Goal: Task Accomplishment & Management: Use online tool/utility

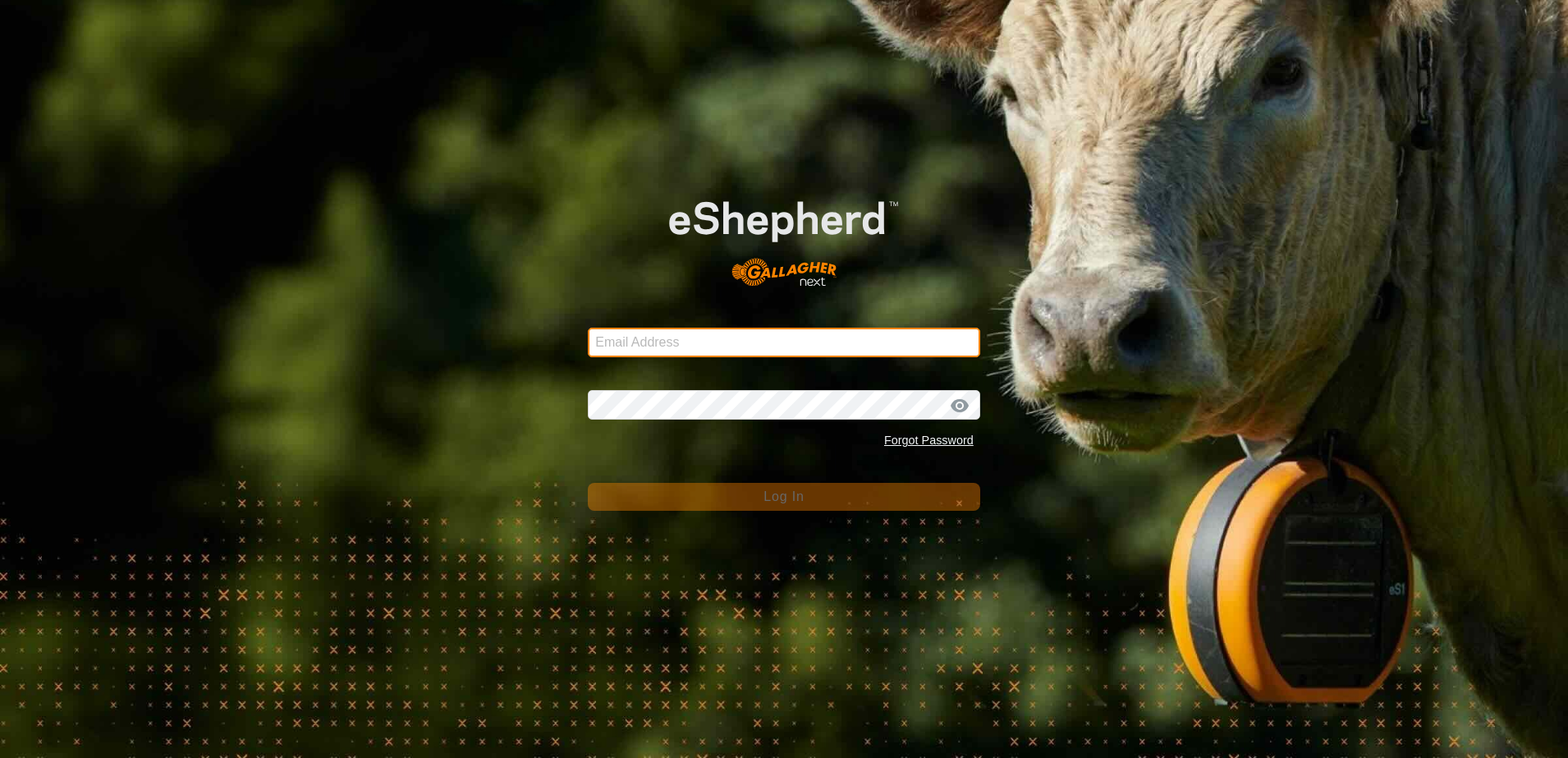
type input "scottb.piopio@gmail.com"
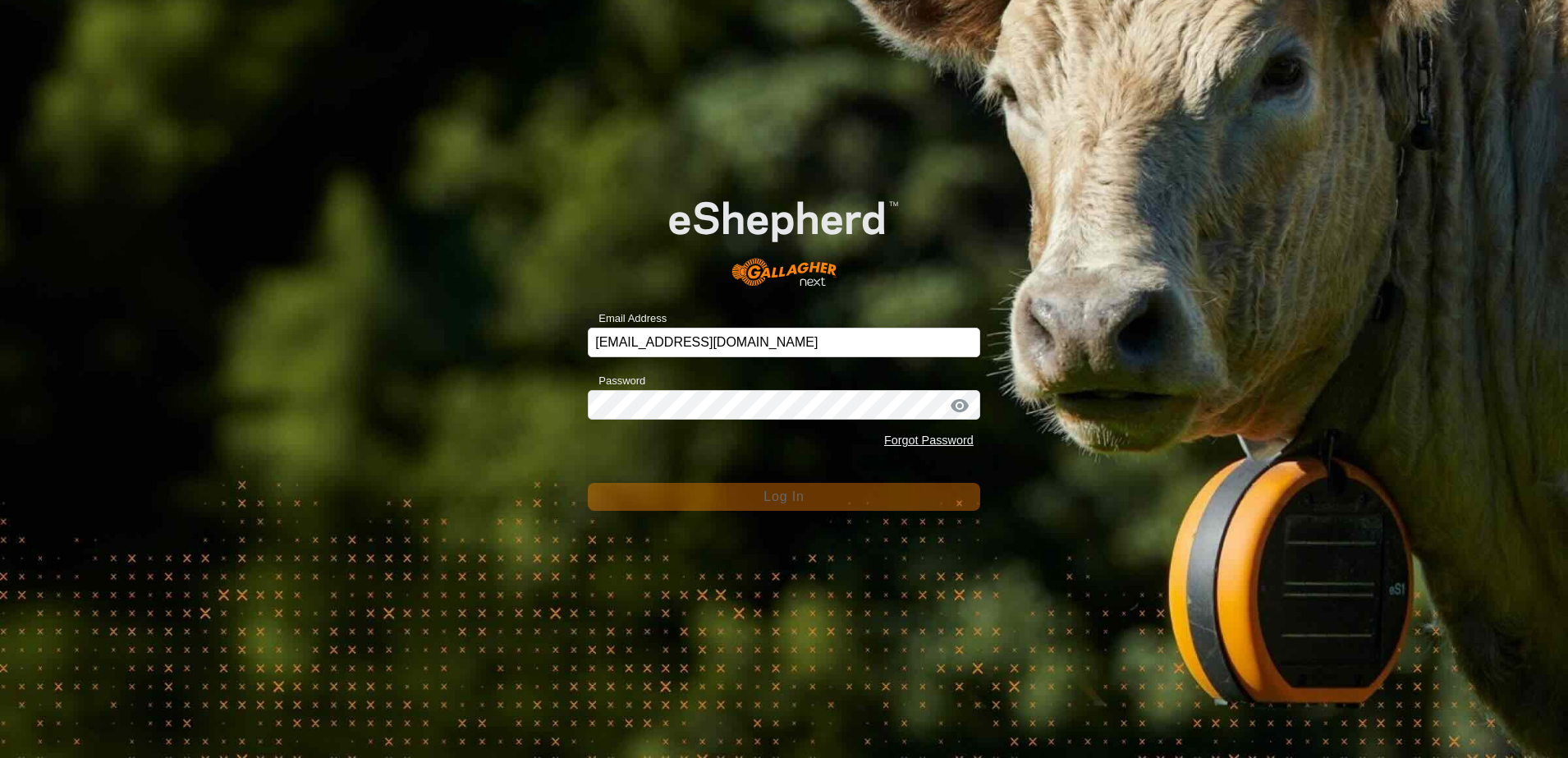
drag, startPoint x: 546, startPoint y: 355, endPoint x: 549, endPoint y: 382, distance: 27.2
click at [546, 356] on div "Email Address scottb.piopio@gmail.com Password Forgot Password Log In" at bounding box center [784, 379] width 1568 height 758
click at [464, 308] on div "Email Address scottb.piopio@gmail.com Password Forgot Password Log In" at bounding box center [784, 379] width 1568 height 758
click at [399, 327] on div "Email Address scottb.piopio@gmail.com Password Forgot Password Log In" at bounding box center [784, 379] width 1568 height 758
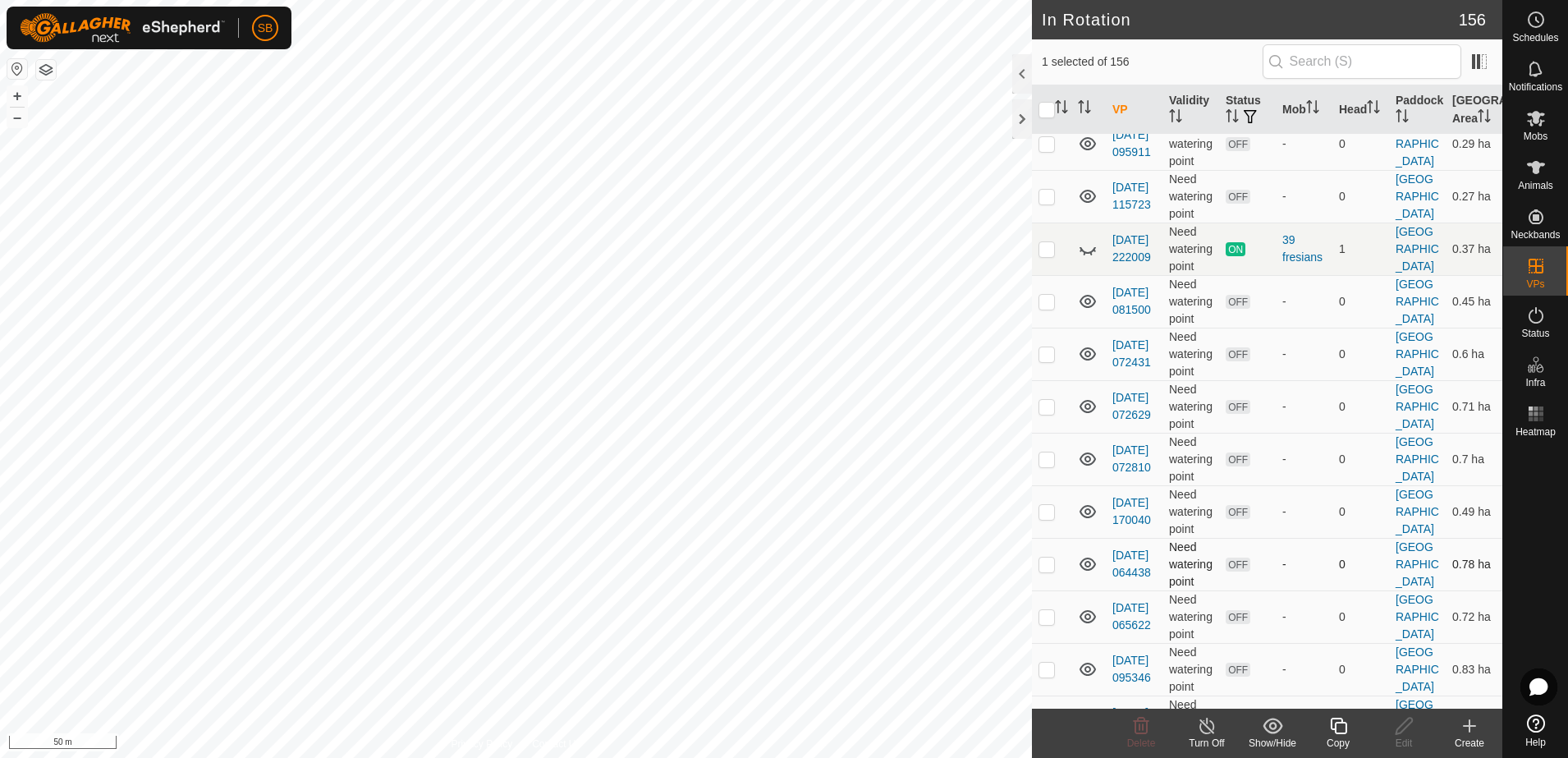
scroll to position [2567, 0]
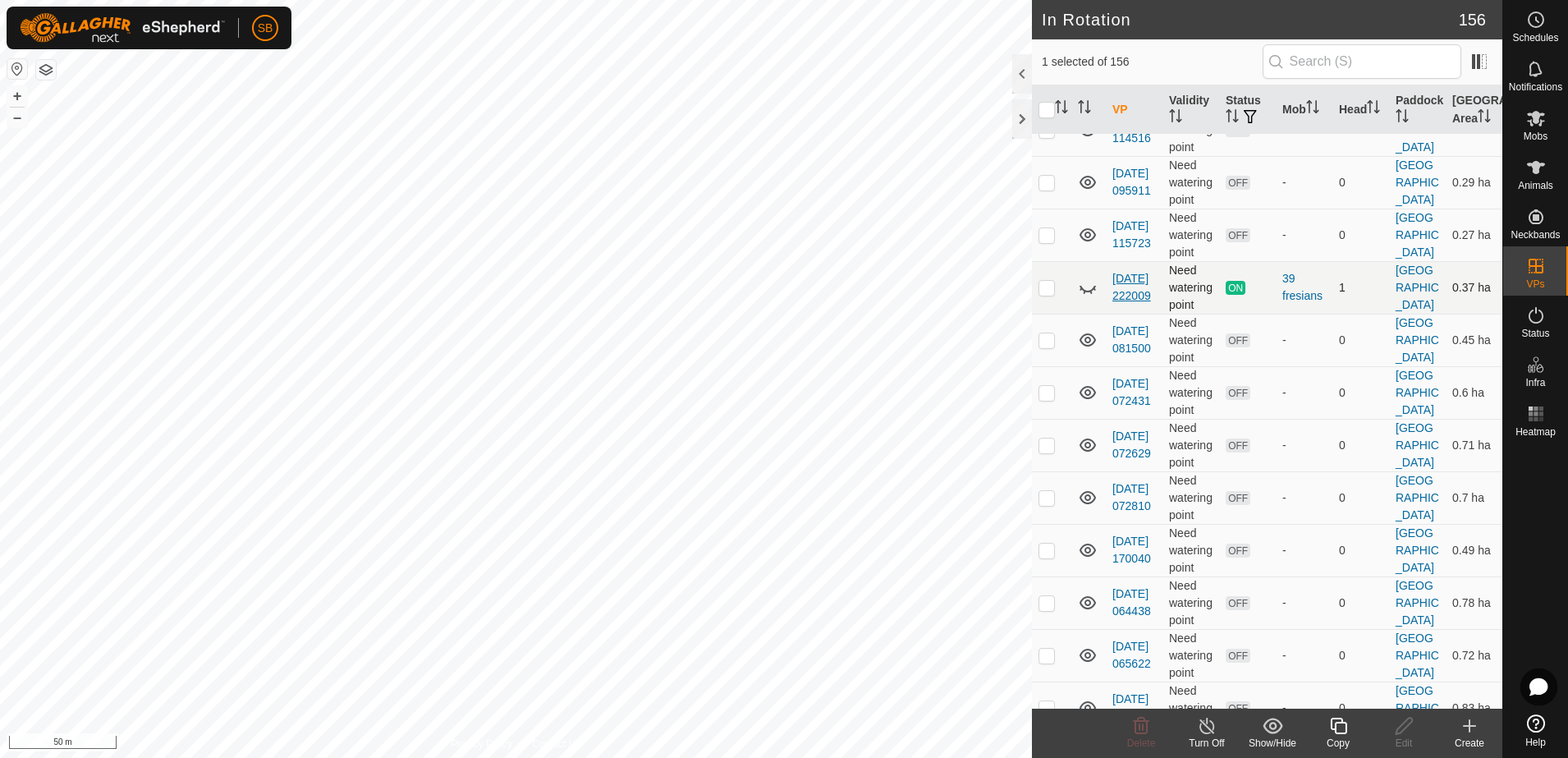
click at [1132, 302] on link "[DATE] 222009" at bounding box center [1132, 287] width 39 height 31
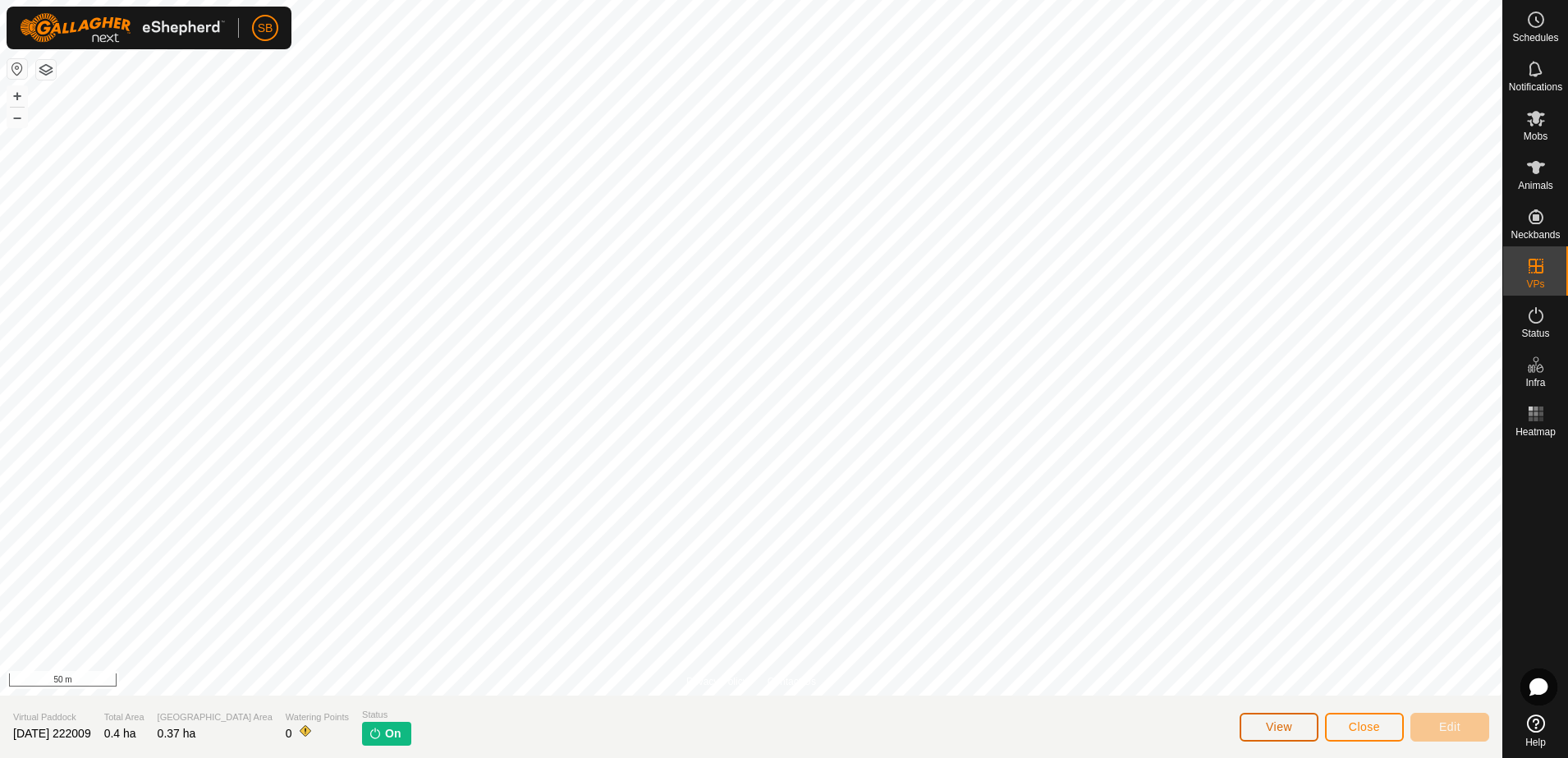
click at [1286, 726] on span "View" at bounding box center [1279, 726] width 26 height 13
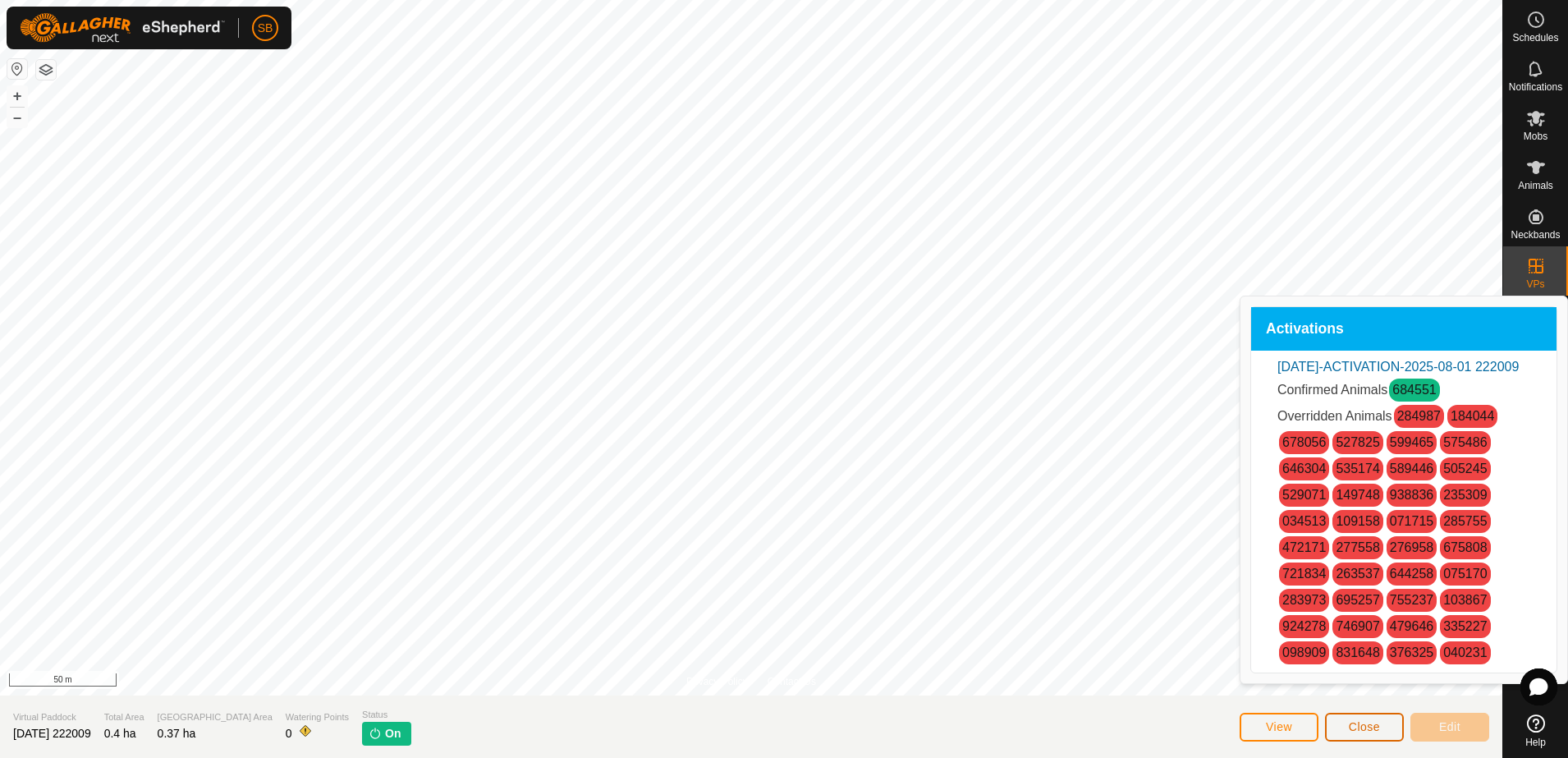
drag, startPoint x: 1364, startPoint y: 731, endPoint x: 1511, endPoint y: 383, distance: 377.8
click at [1364, 731] on span "Close" at bounding box center [1365, 726] width 32 height 13
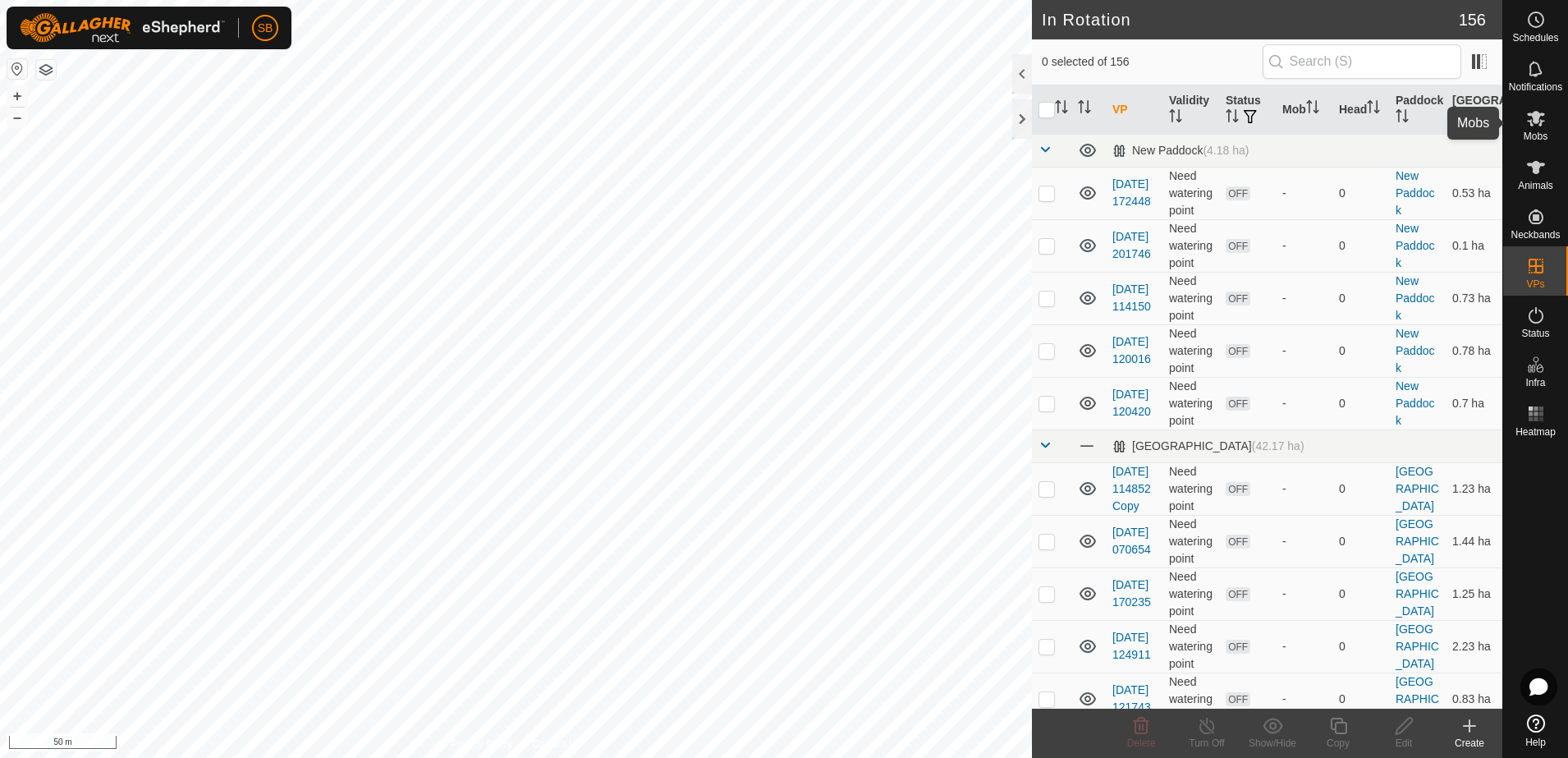
click at [1539, 131] on span "Mobs" at bounding box center [1536, 136] width 24 height 10
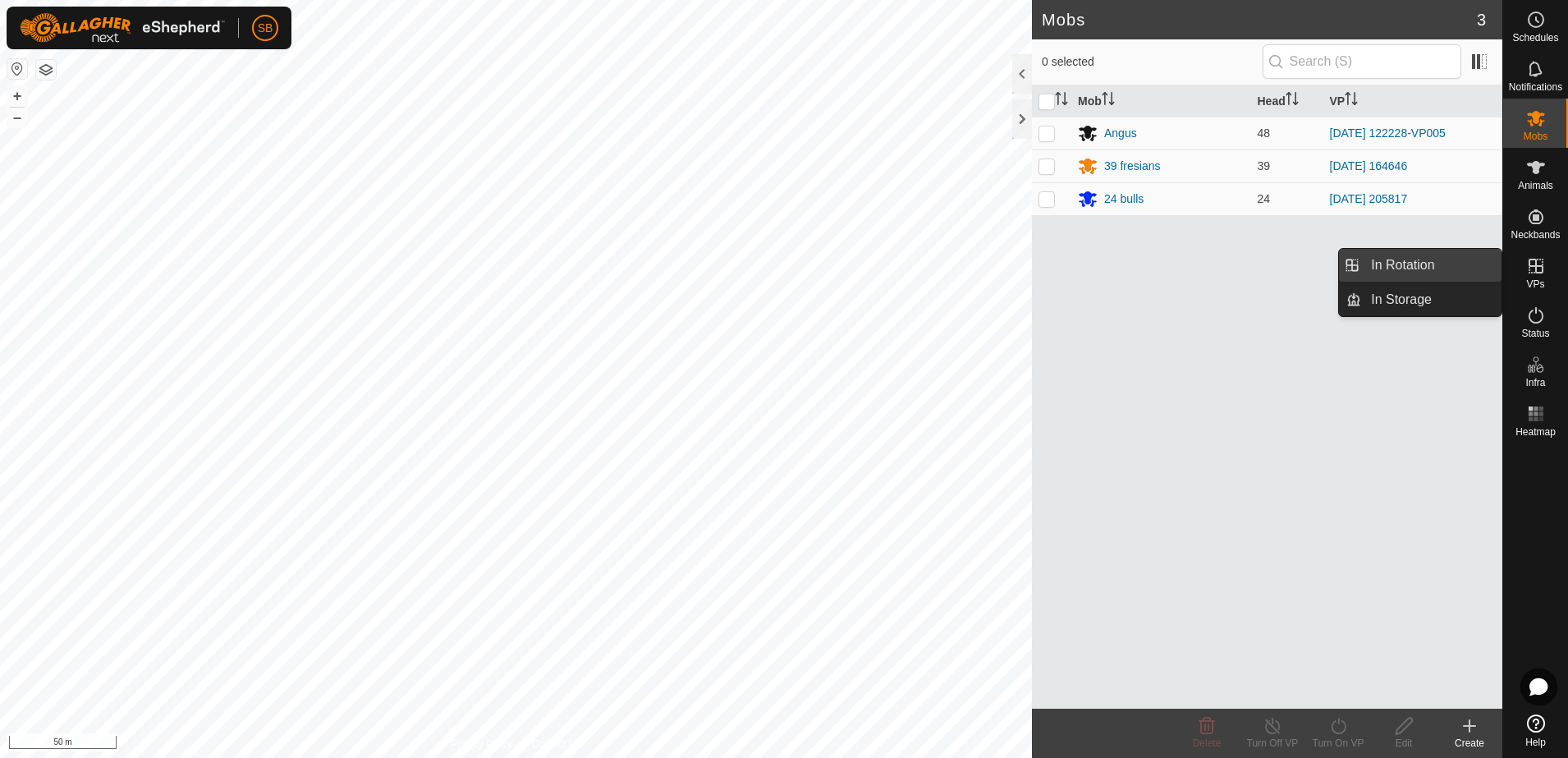
click at [1430, 268] on link "In Rotation" at bounding box center [1431, 265] width 140 height 32
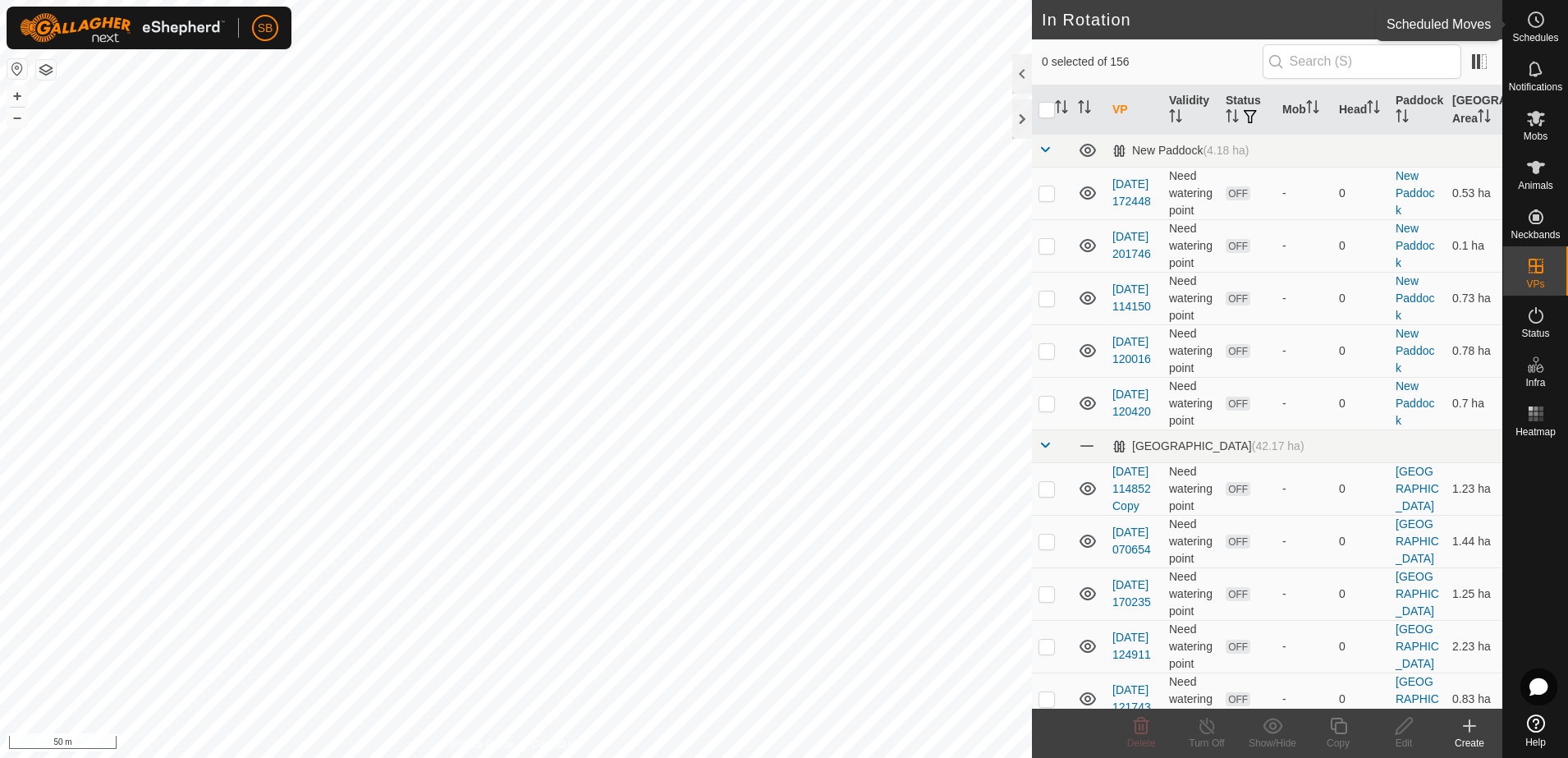
click at [1540, 26] on icon at bounding box center [1536, 19] width 19 height 19
click at [1330, 729] on icon at bounding box center [1338, 726] width 20 height 19
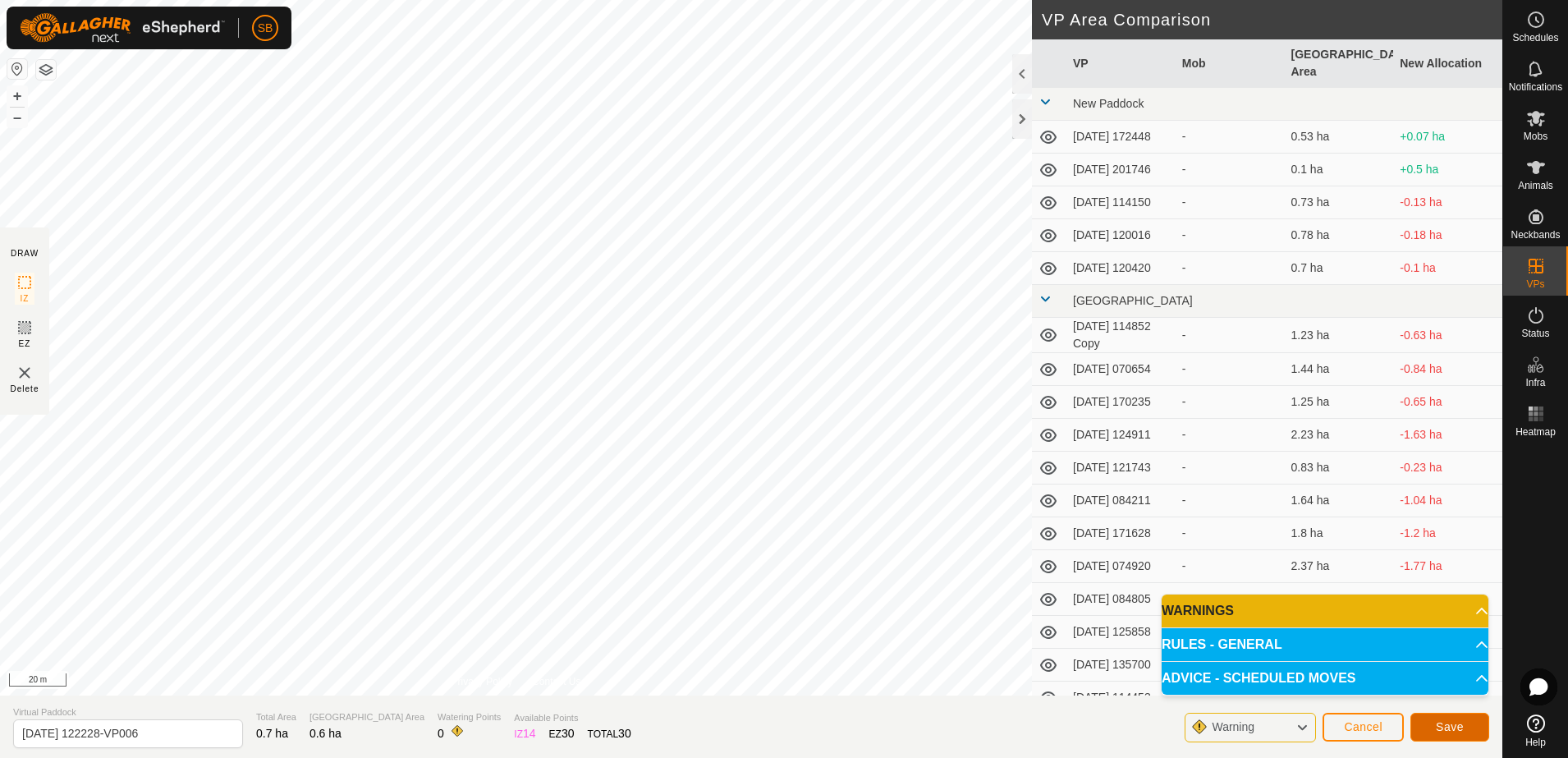
click at [1445, 729] on span "Save" at bounding box center [1450, 726] width 28 height 13
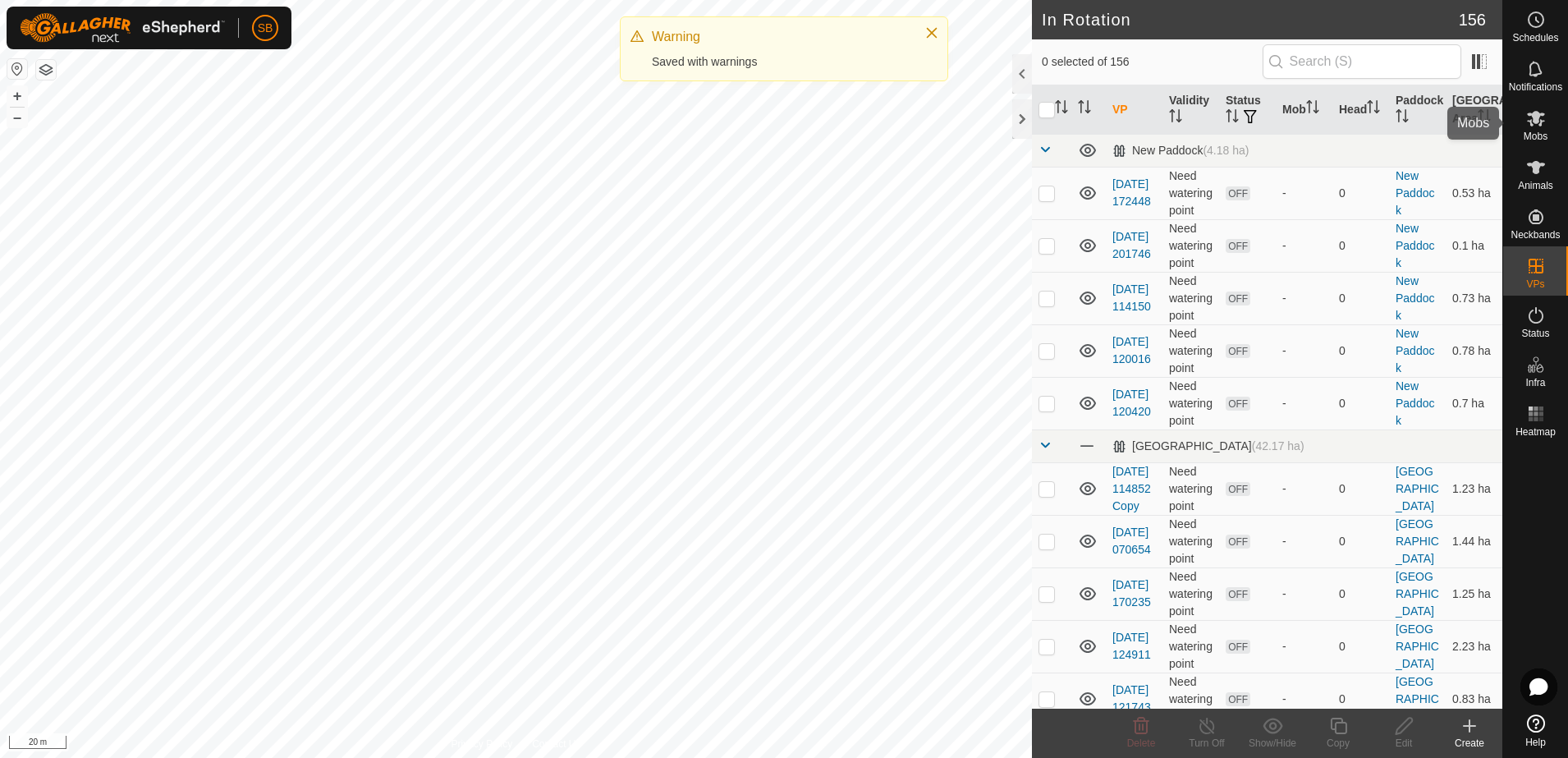
click at [1535, 123] on icon at bounding box center [1536, 119] width 18 height 16
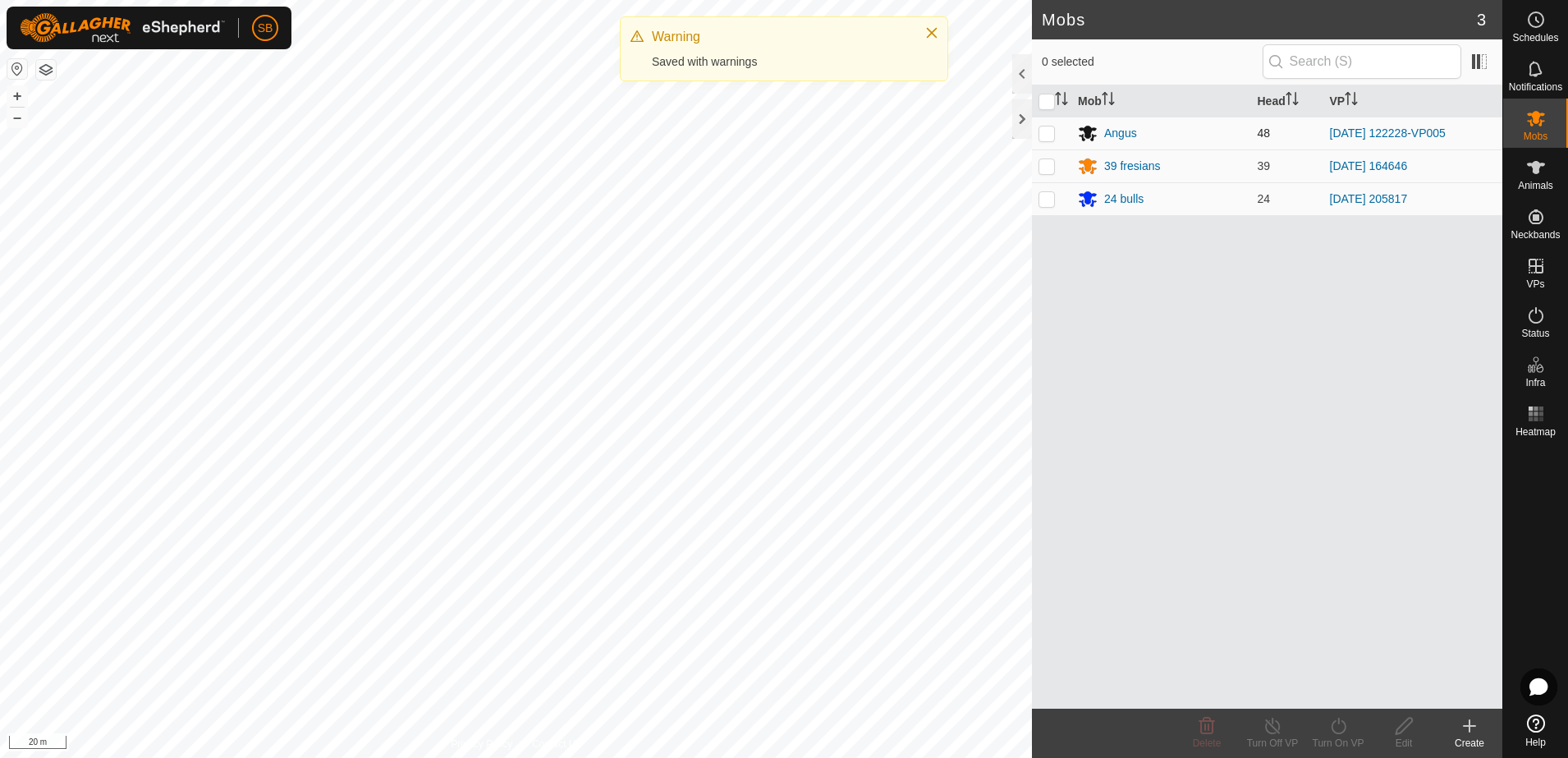
click at [1042, 135] on p-checkbox at bounding box center [1047, 132] width 17 height 13
checkbox input "true"
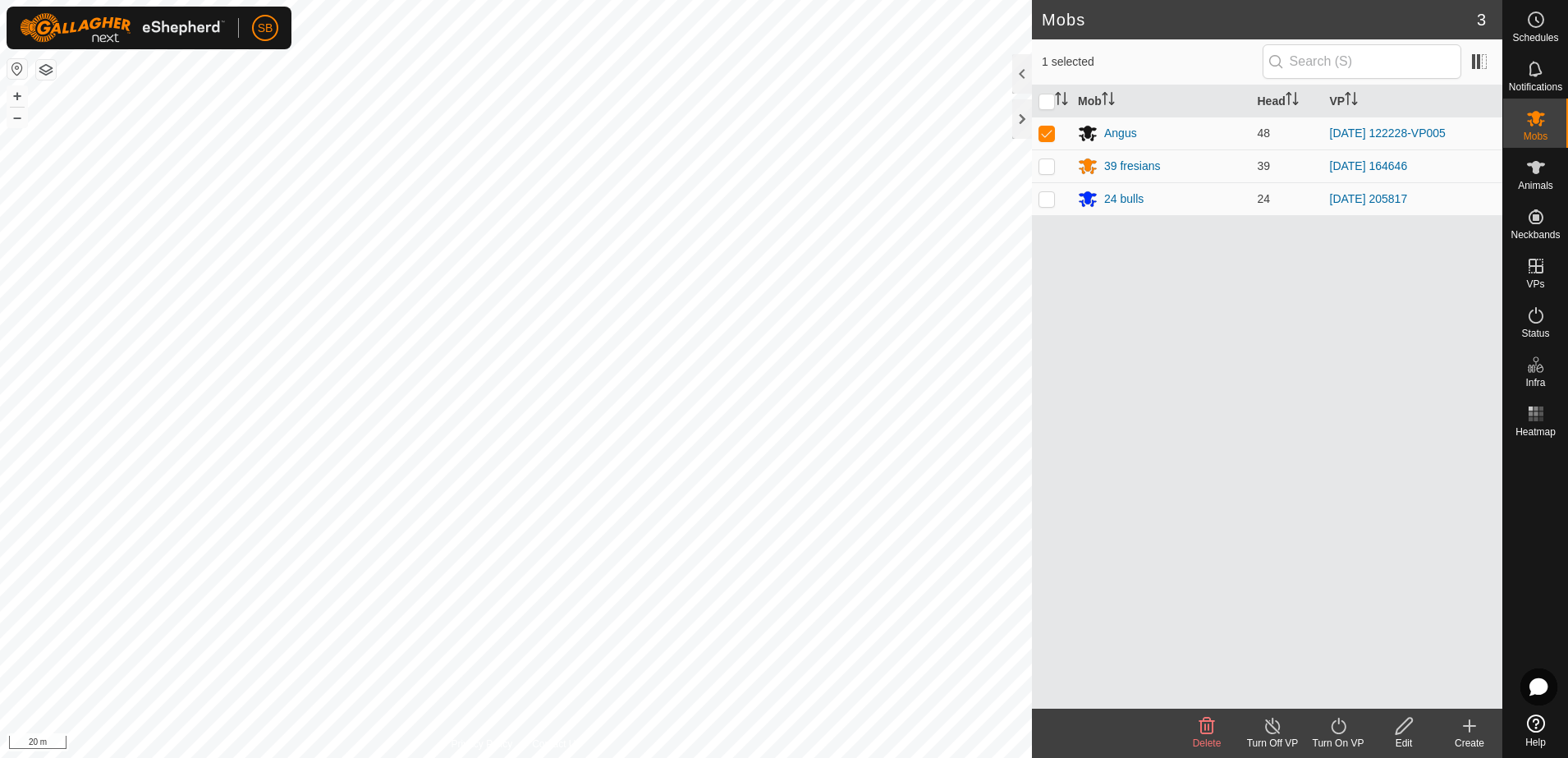
click at [1331, 727] on icon at bounding box center [1338, 726] width 20 height 19
click at [1343, 686] on link "Now" at bounding box center [1388, 690] width 163 height 32
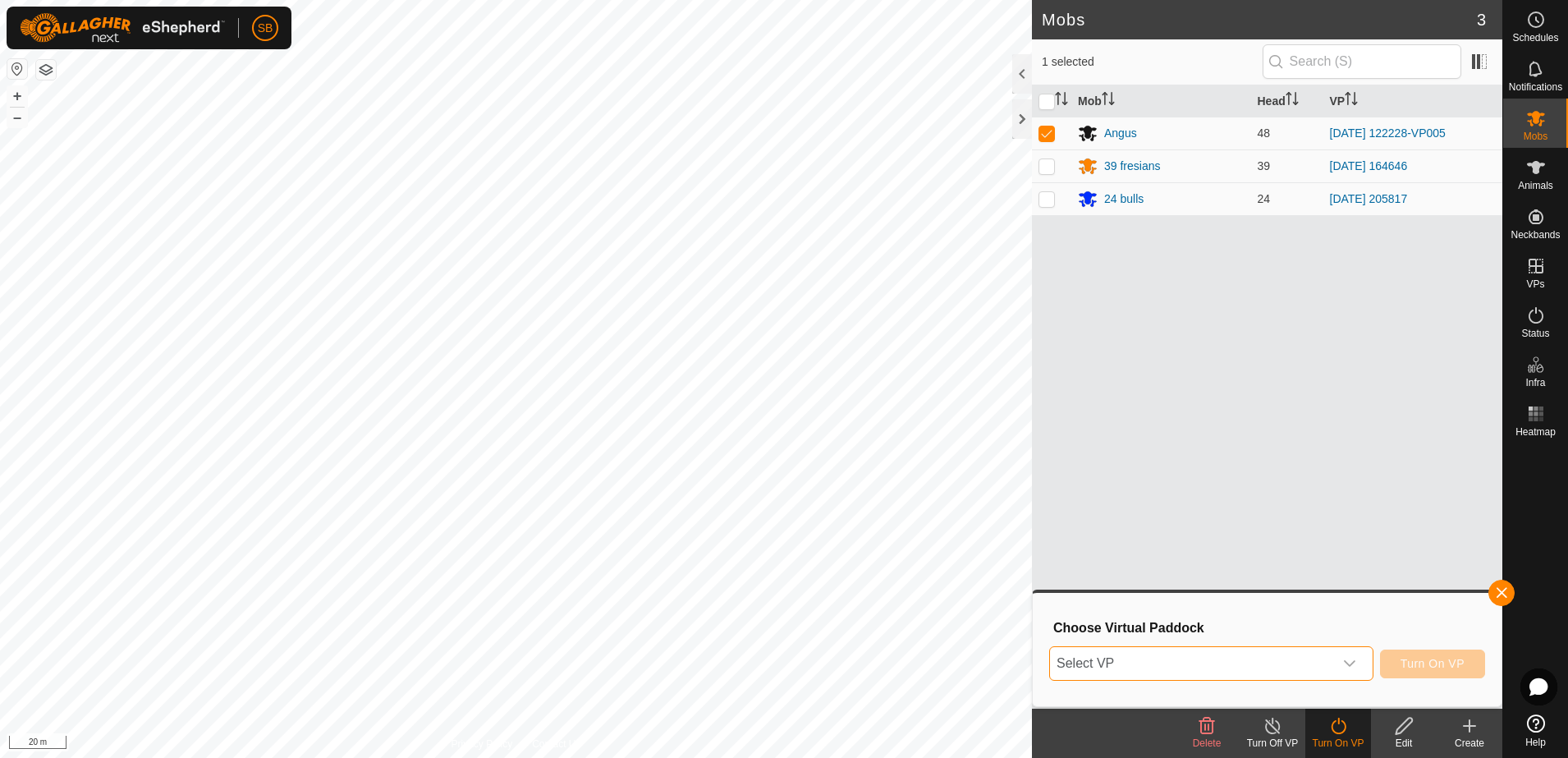
click at [1302, 662] on span "Select VP" at bounding box center [1191, 663] width 283 height 32
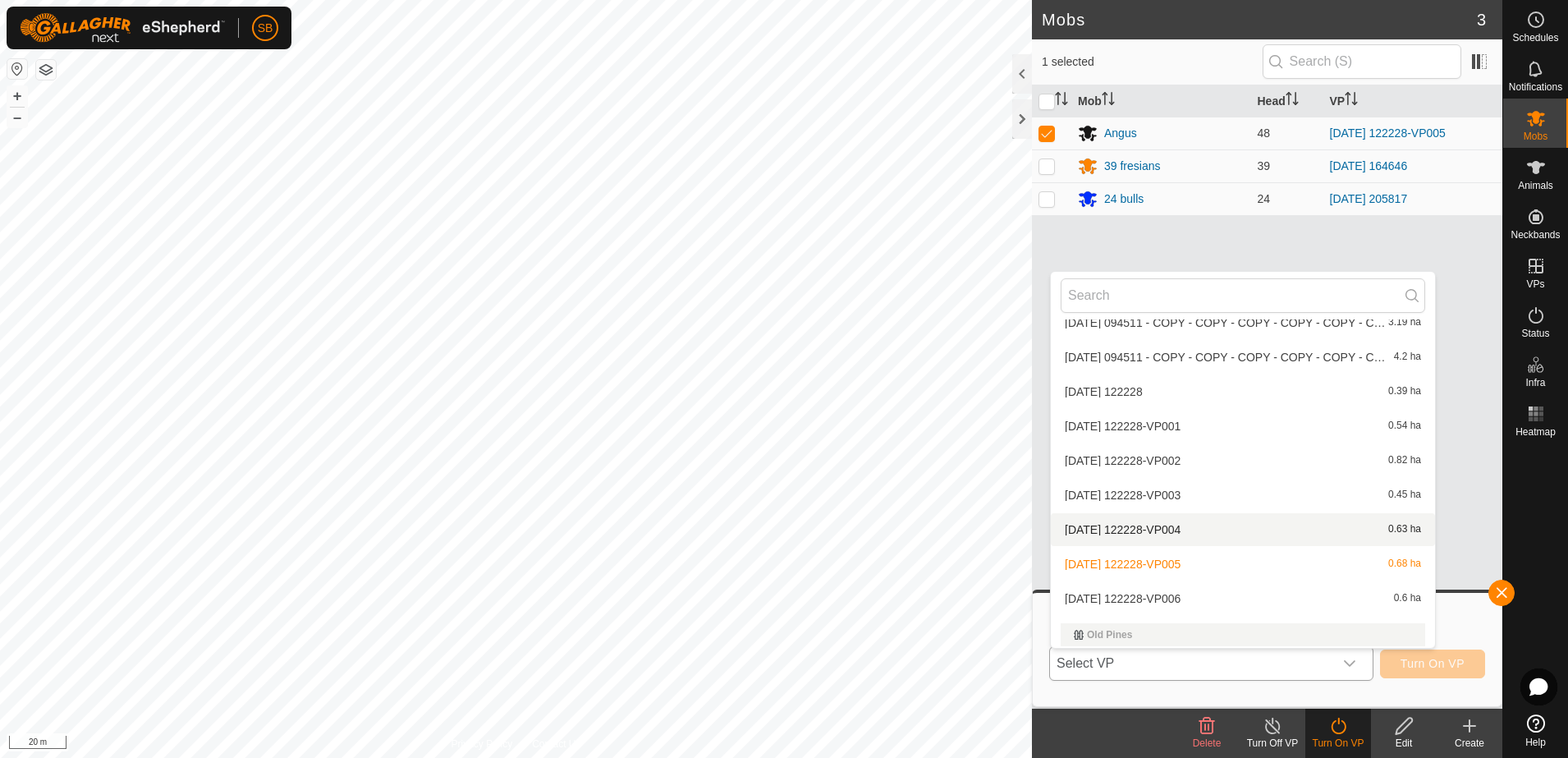
scroll to position [2999, 0]
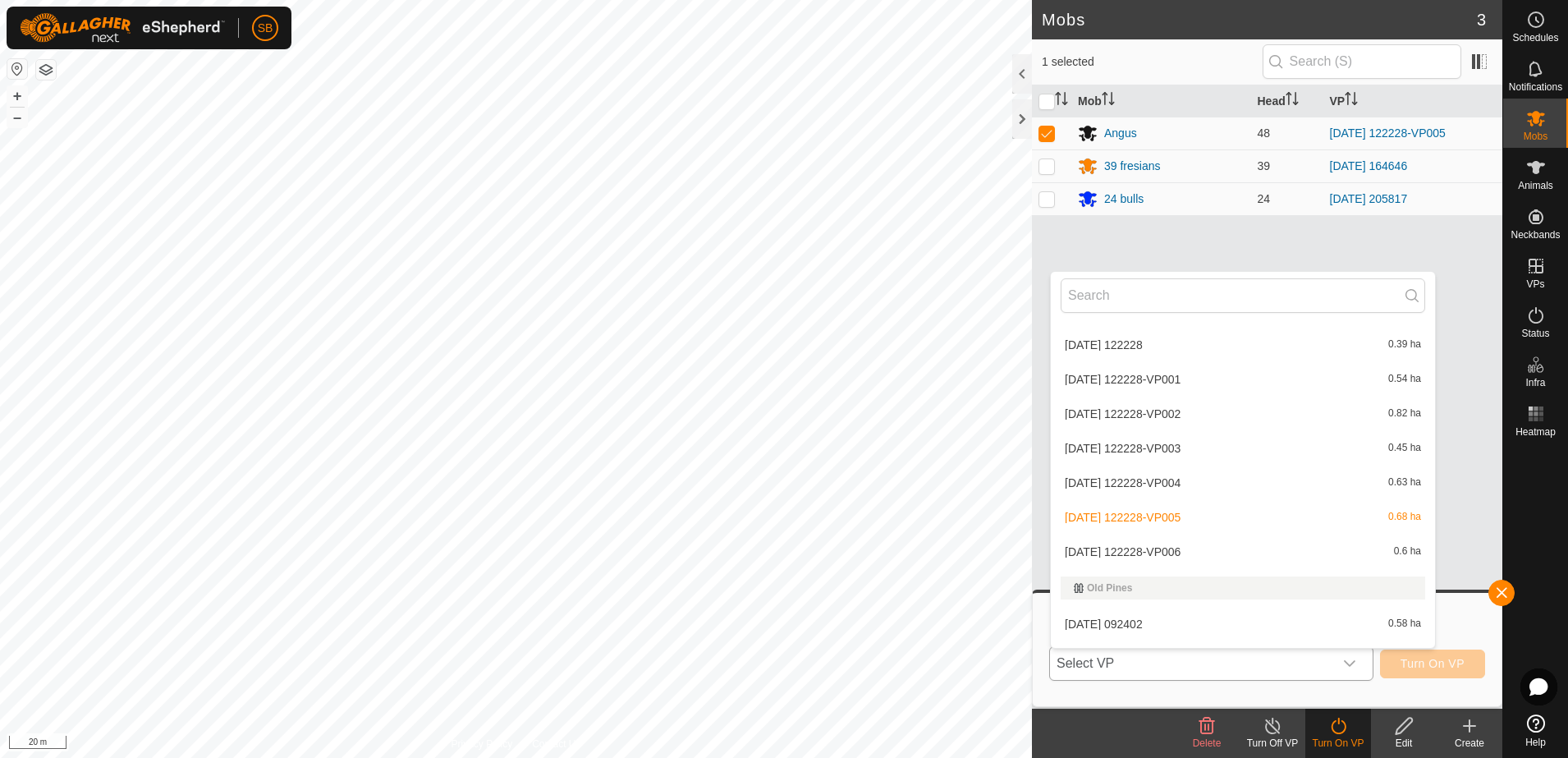
click at [1168, 551] on li "[DATE] 122228-VP006 0.6 ha" at bounding box center [1243, 551] width 385 height 32
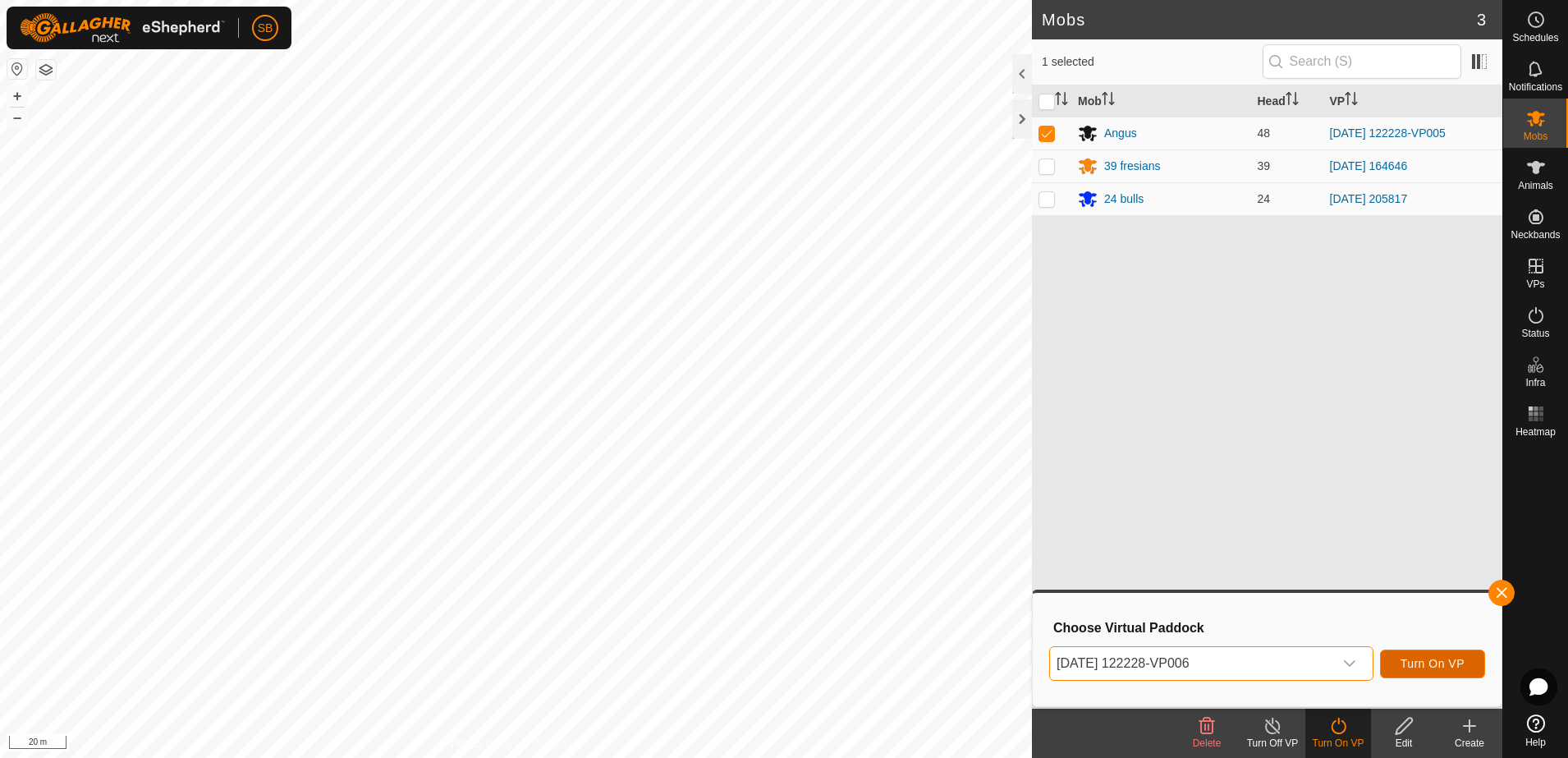
click at [1418, 665] on span "Turn On VP" at bounding box center [1432, 663] width 64 height 13
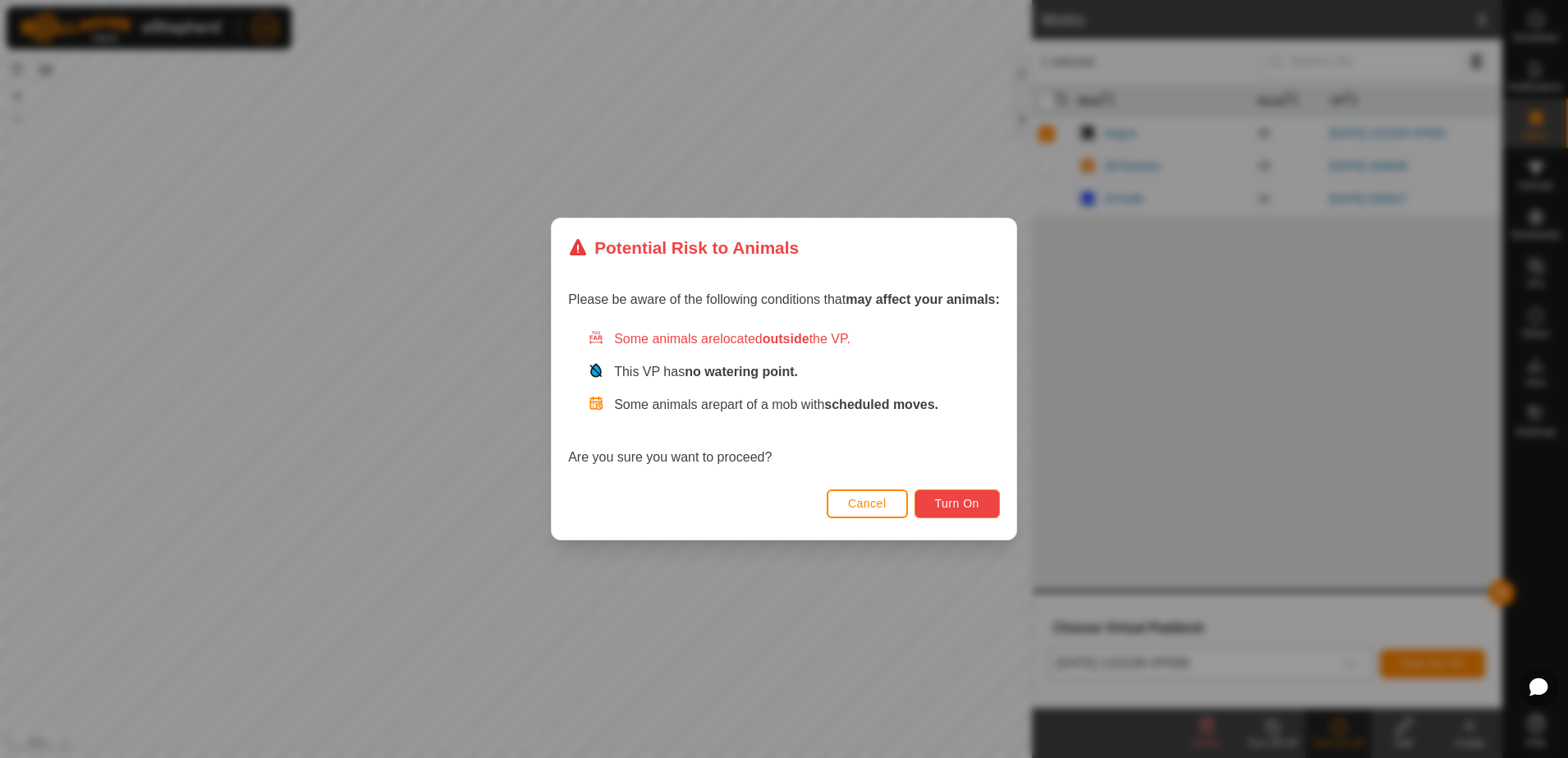
click at [989, 501] on button "Turn On" at bounding box center [957, 504] width 85 height 29
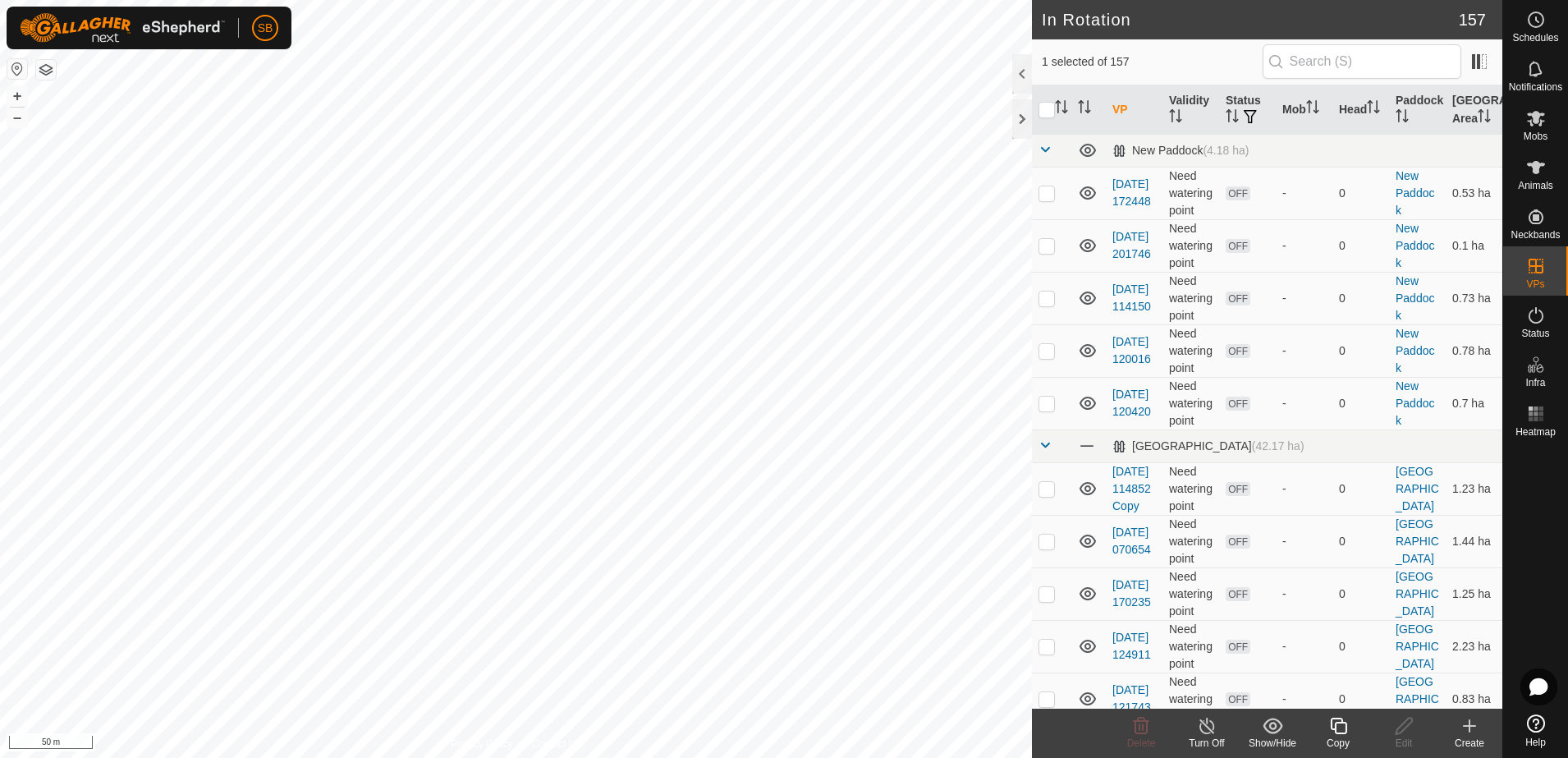
click at [1349, 725] on copy-svg-icon at bounding box center [1338, 726] width 66 height 19
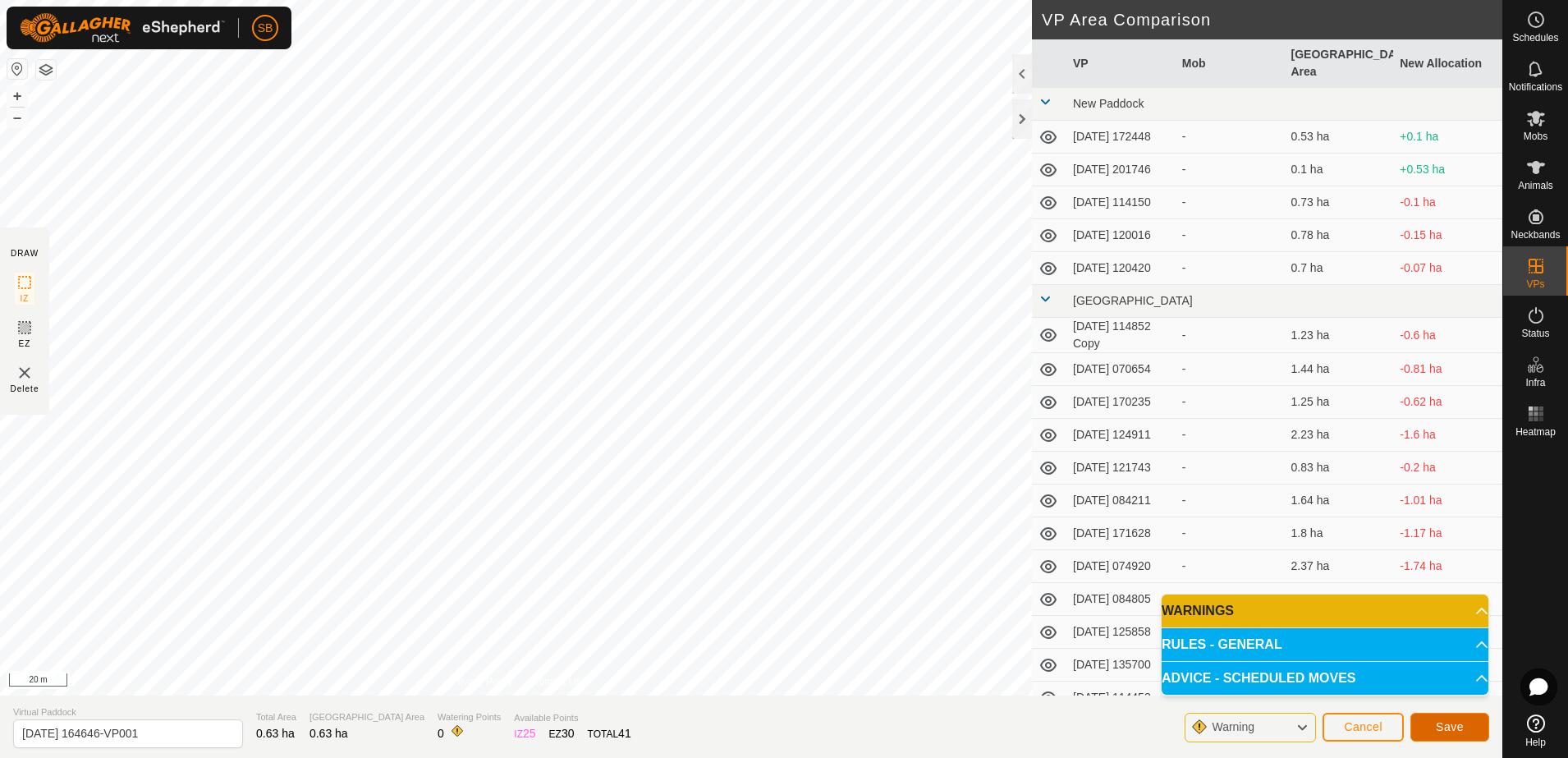
click at [1450, 727] on span "Save" at bounding box center [1450, 726] width 28 height 13
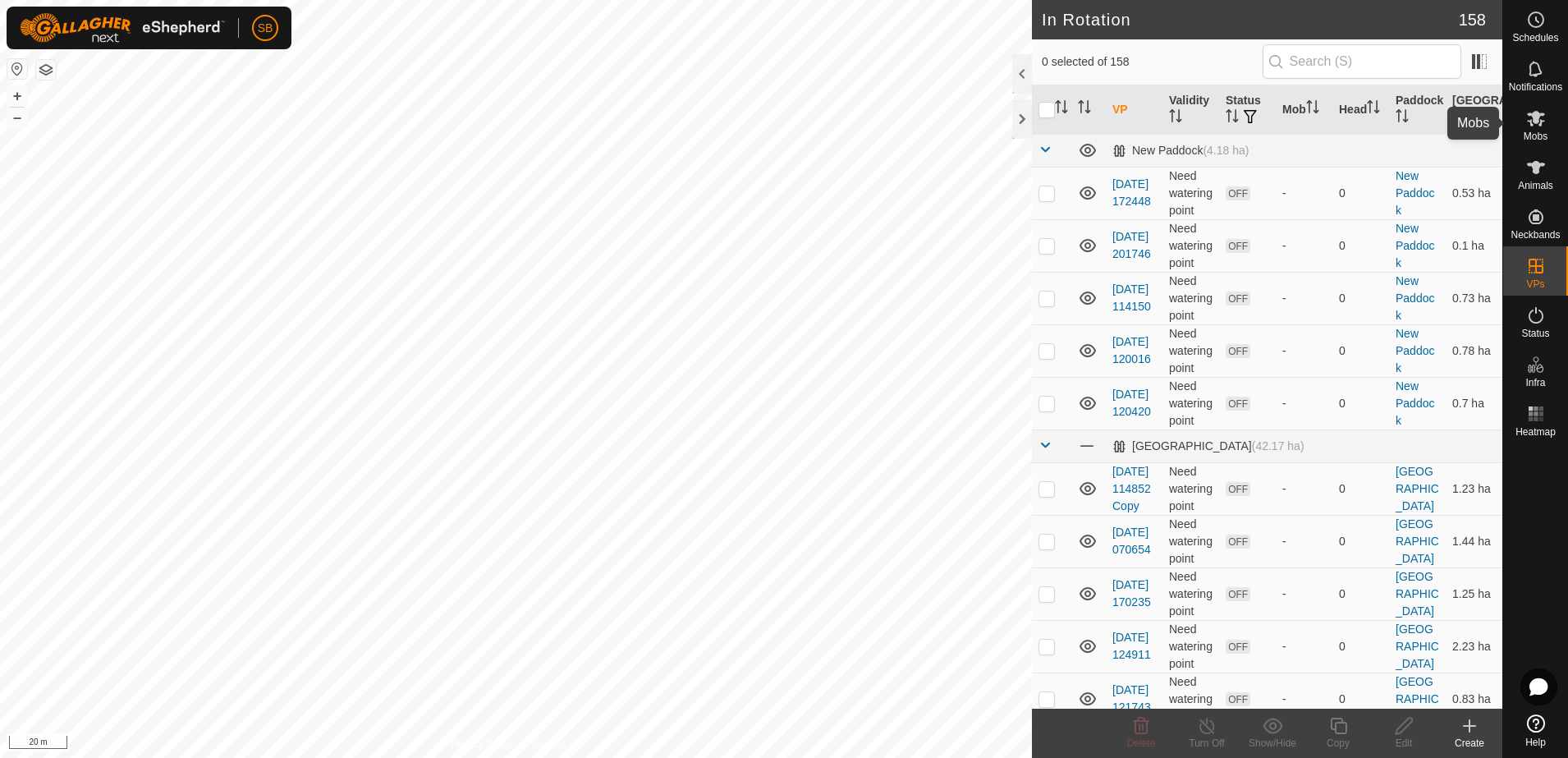
drag, startPoint x: 1529, startPoint y: 126, endPoint x: 1515, endPoint y: 142, distance: 21.3
click at [1529, 126] on icon at bounding box center [1536, 118] width 19 height 19
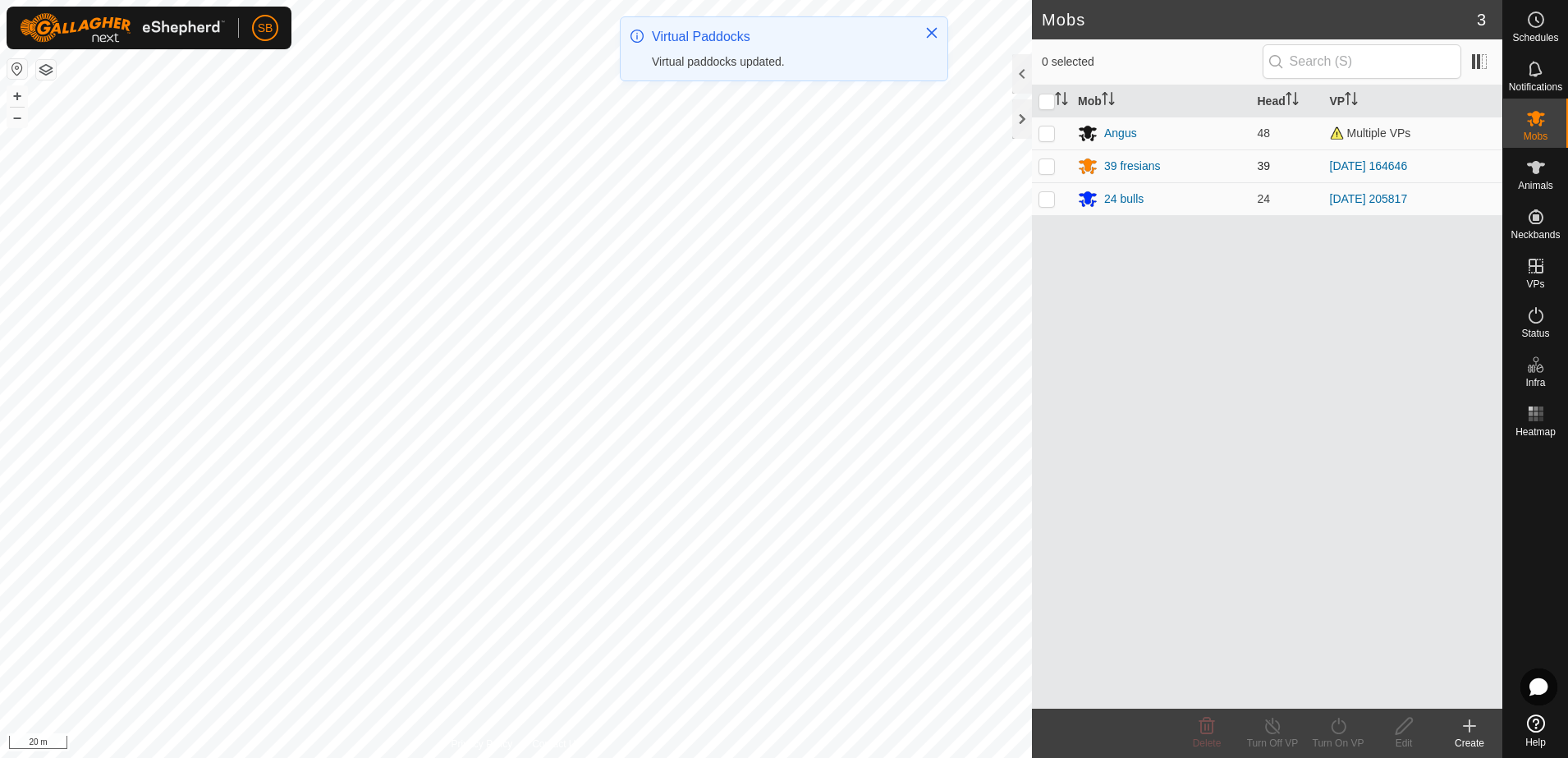
click at [1040, 164] on p-checkbox at bounding box center [1047, 166] width 17 height 13
checkbox input "true"
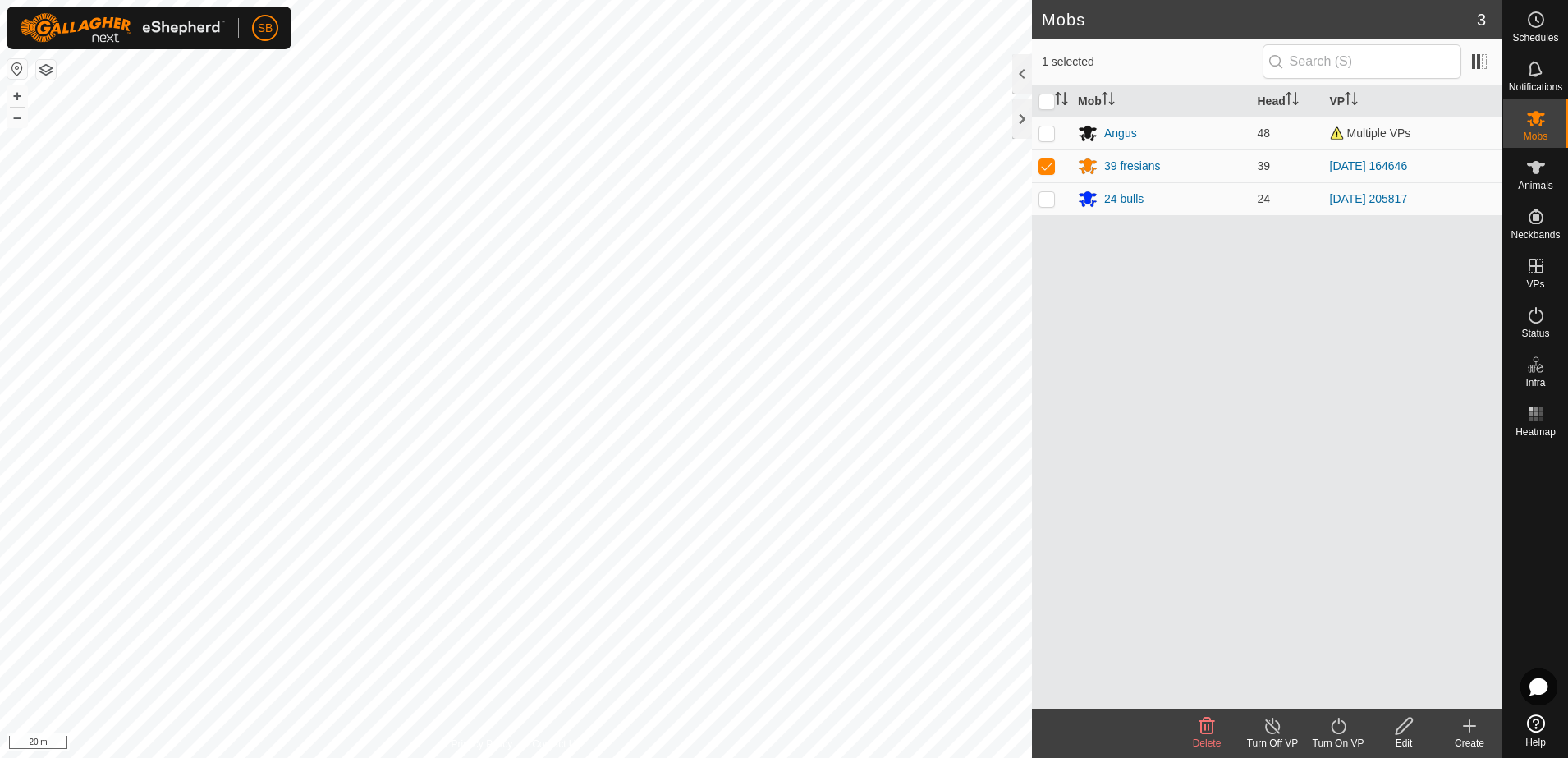
click at [1330, 733] on icon at bounding box center [1338, 726] width 20 height 19
click at [1337, 685] on link "Now" at bounding box center [1388, 690] width 163 height 32
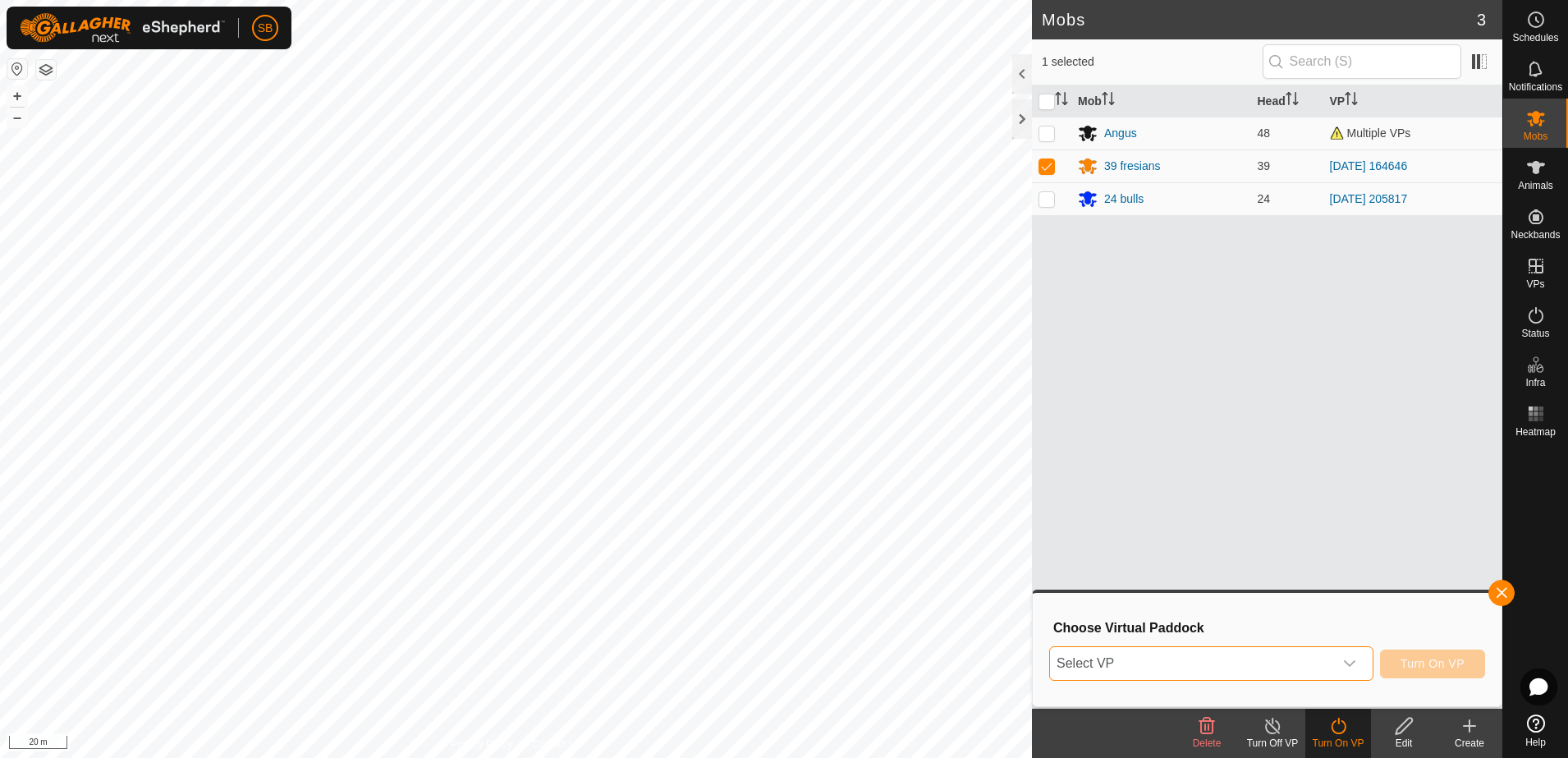
click at [1218, 659] on span "Select VP" at bounding box center [1191, 663] width 283 height 32
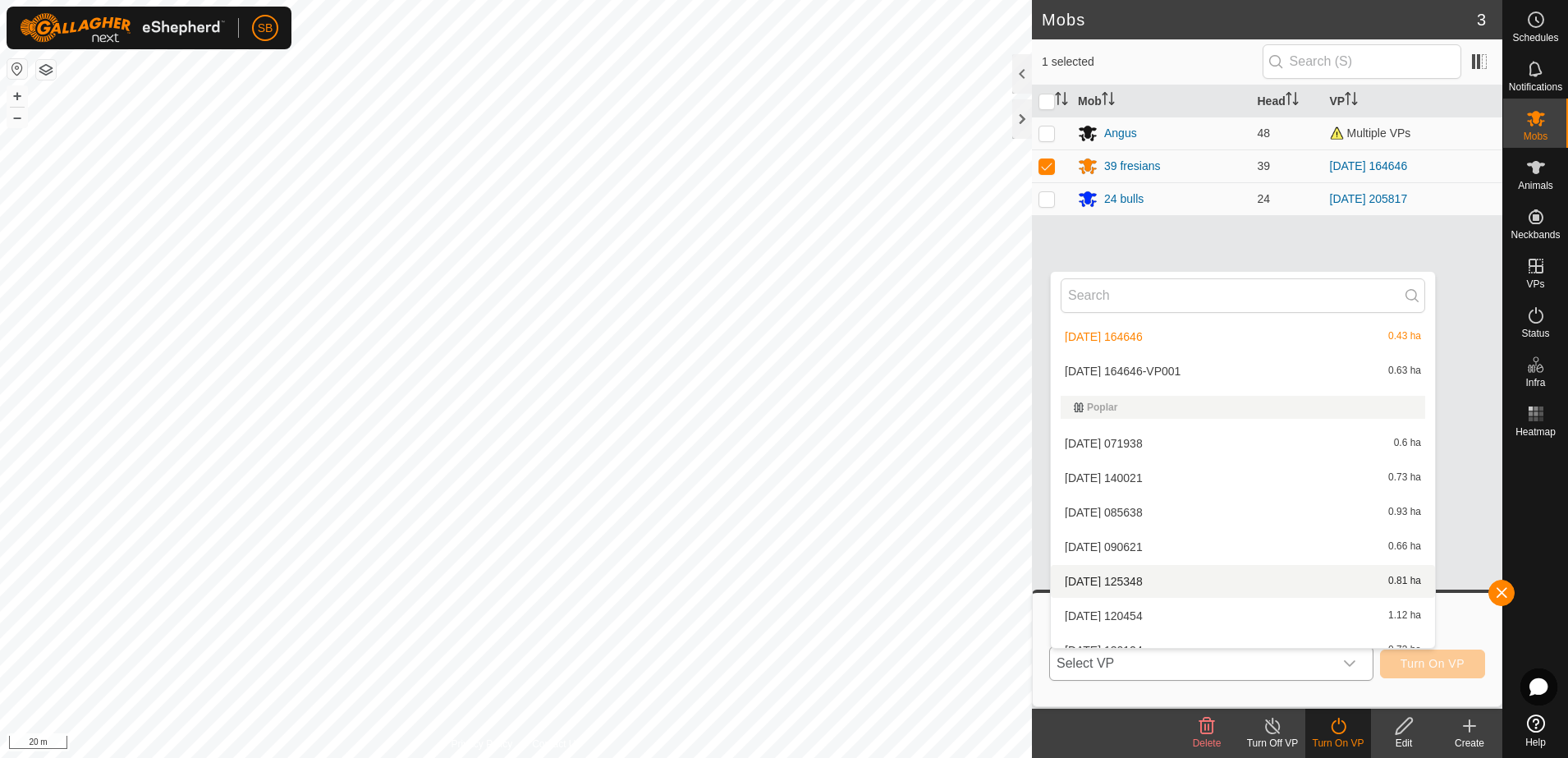
scroll to position [4153, 0]
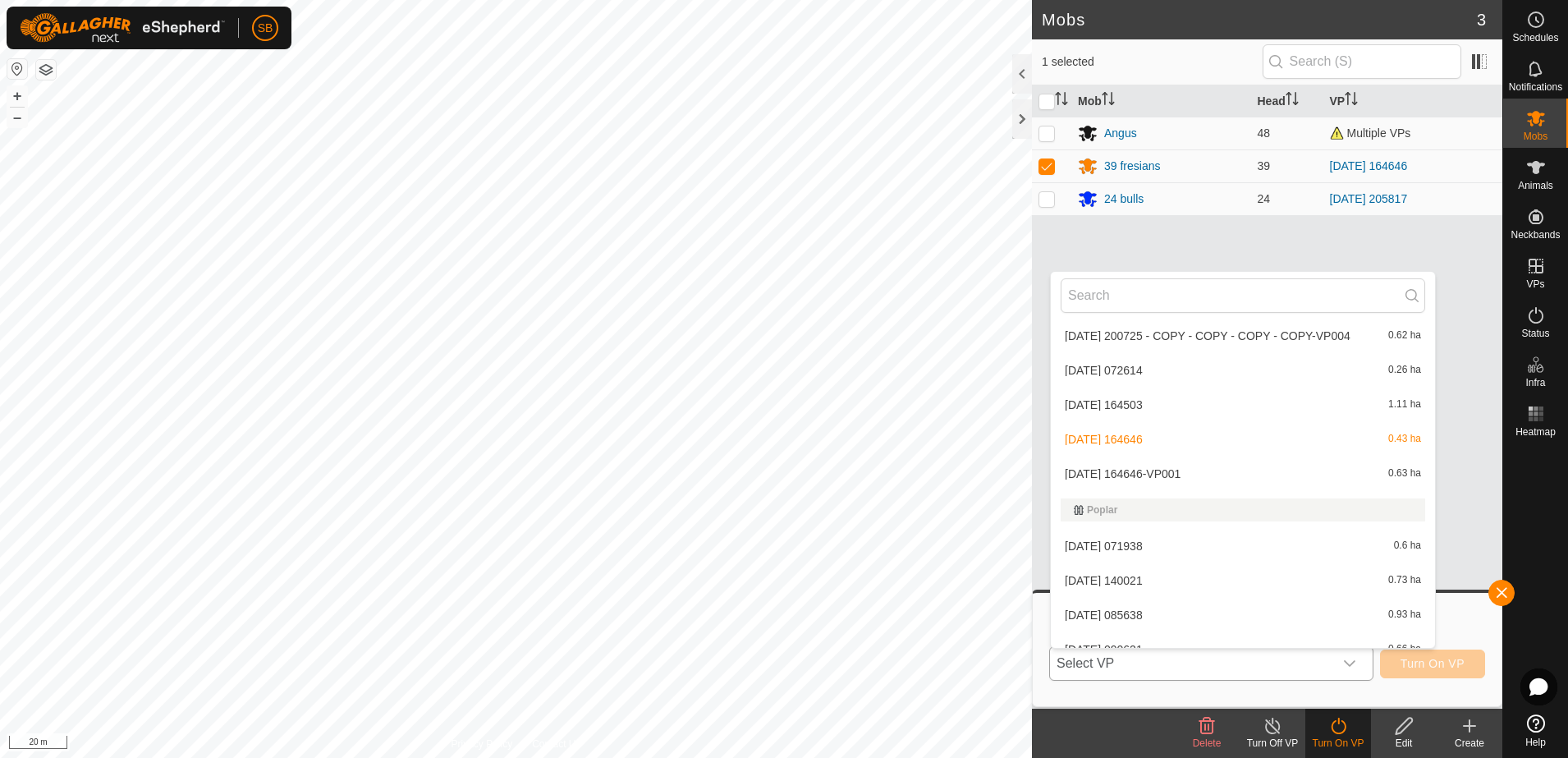
click at [1178, 478] on li "[DATE] 164646-VP001 0.63 ha" at bounding box center [1243, 473] width 385 height 32
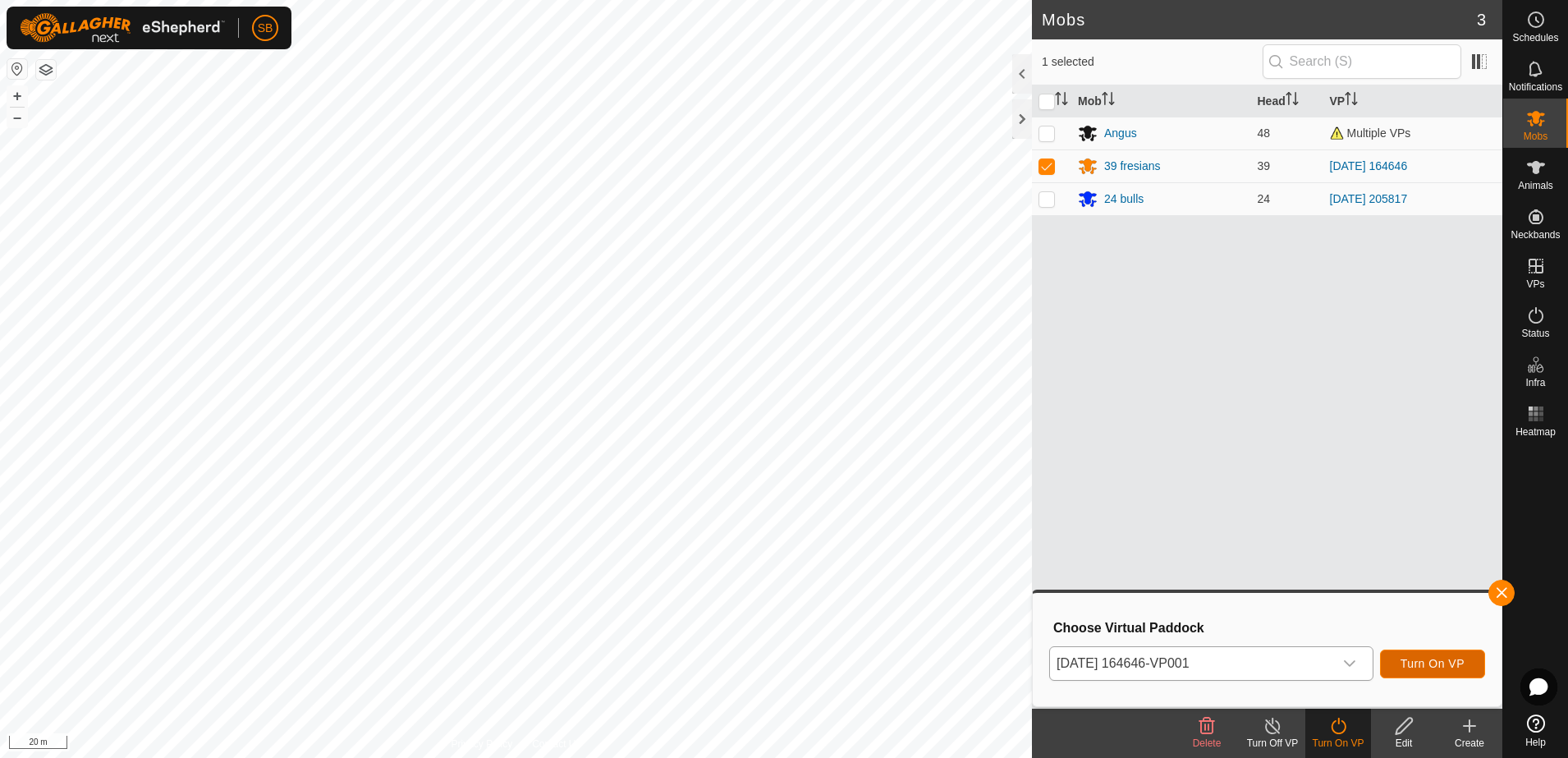
click at [1419, 669] on span "Turn On VP" at bounding box center [1432, 663] width 64 height 13
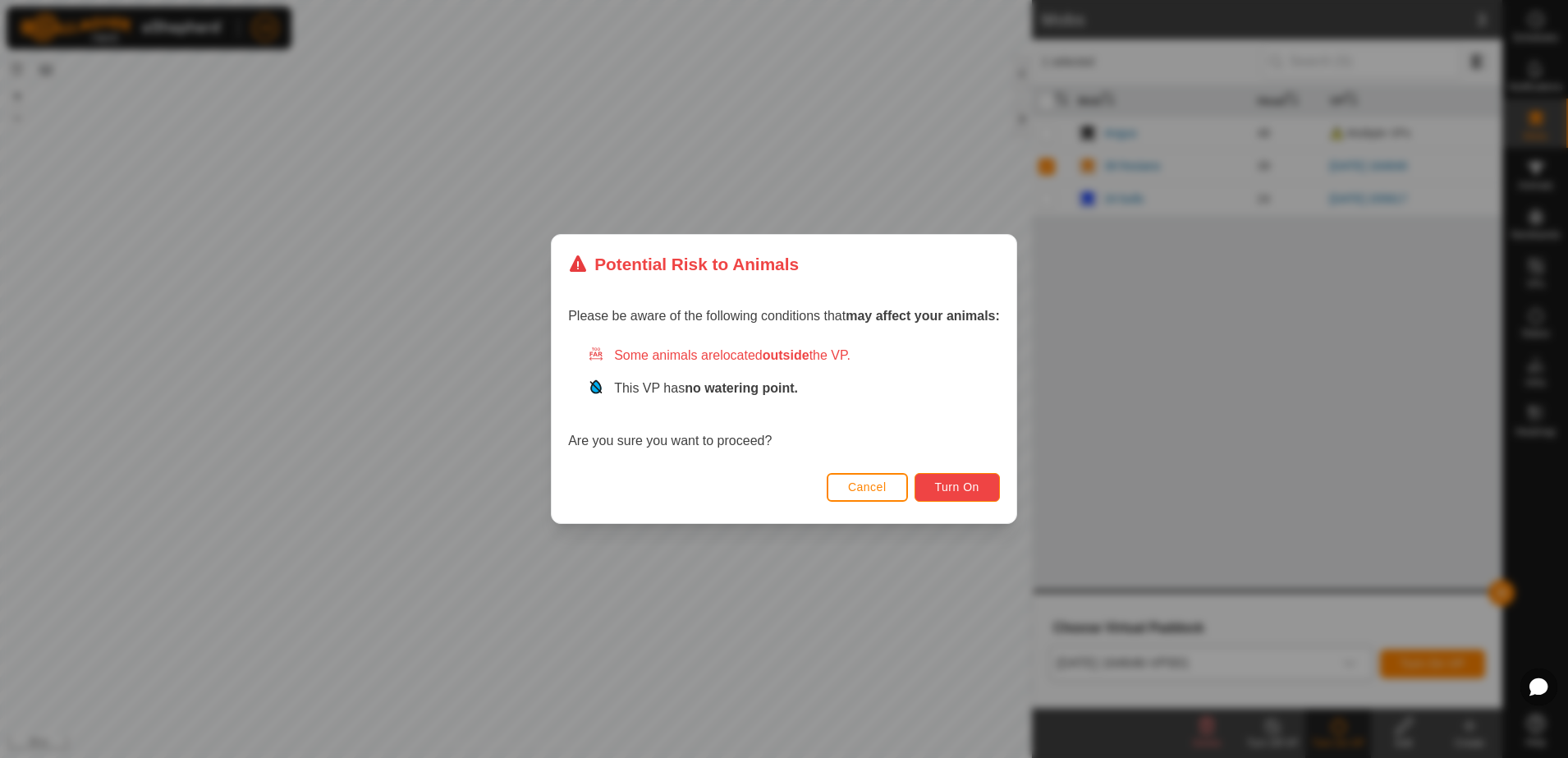
click at [954, 492] on span "Turn On" at bounding box center [957, 486] width 45 height 13
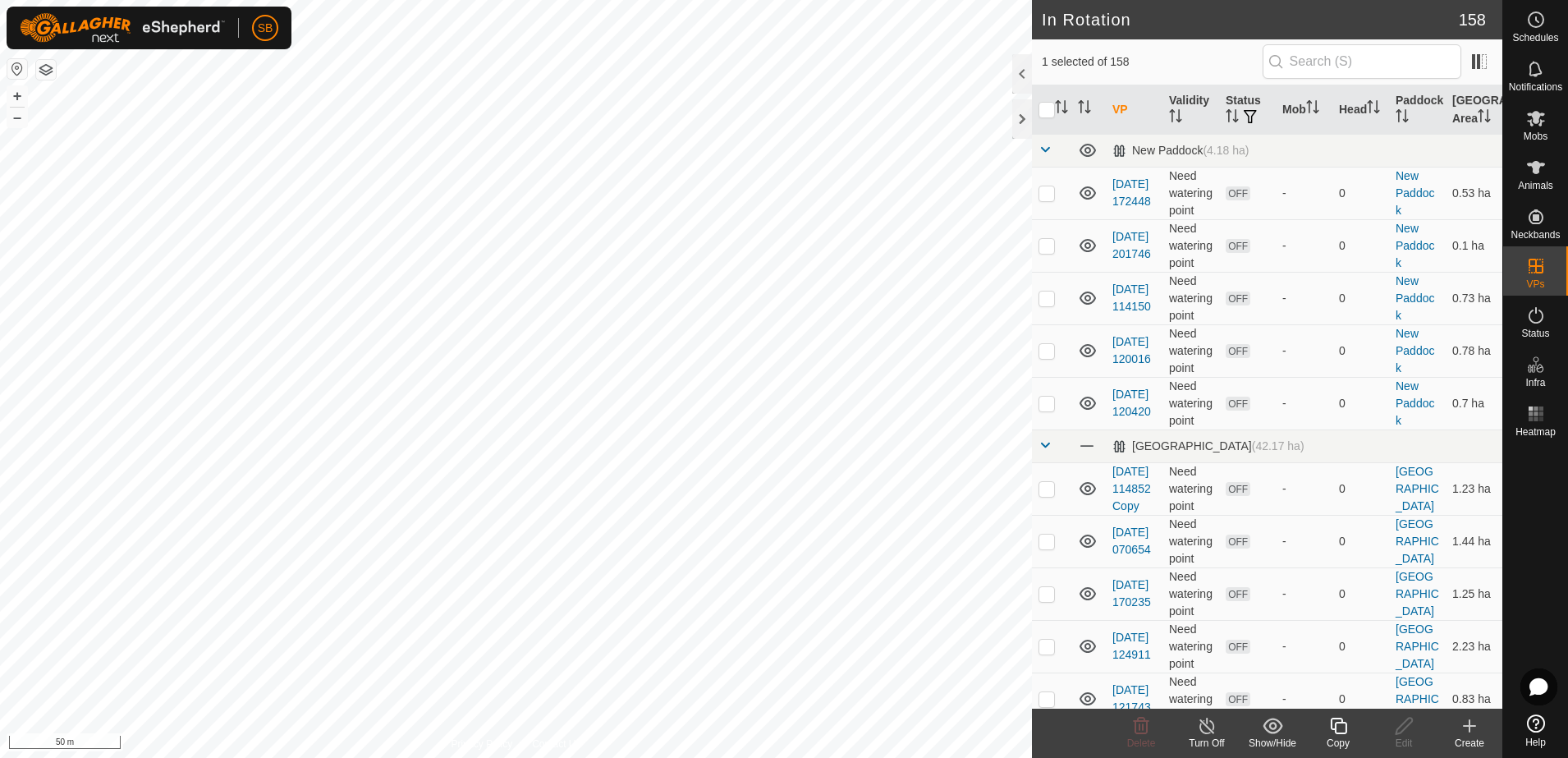
click at [1339, 732] on icon at bounding box center [1338, 726] width 20 height 19
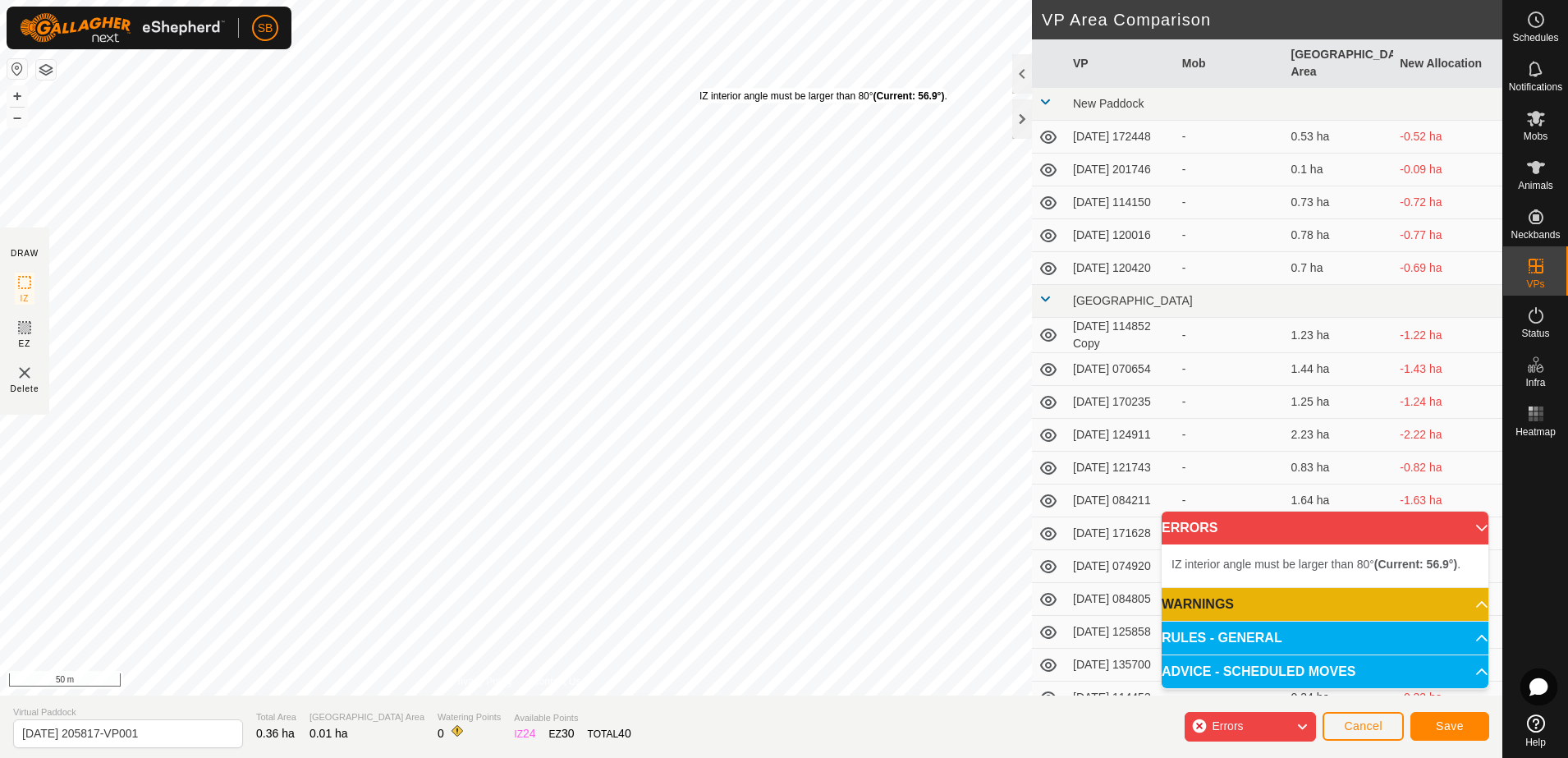
click at [700, 89] on div "IZ interior angle must be larger than 80° (Current: 56.9°) ." at bounding box center [823, 96] width 248 height 15
click at [527, 201] on div "IZ interior angle must be larger than 80° (Current: 77.4°) . + – ⇧ i 50 m" at bounding box center [516, 348] width 1032 height 696
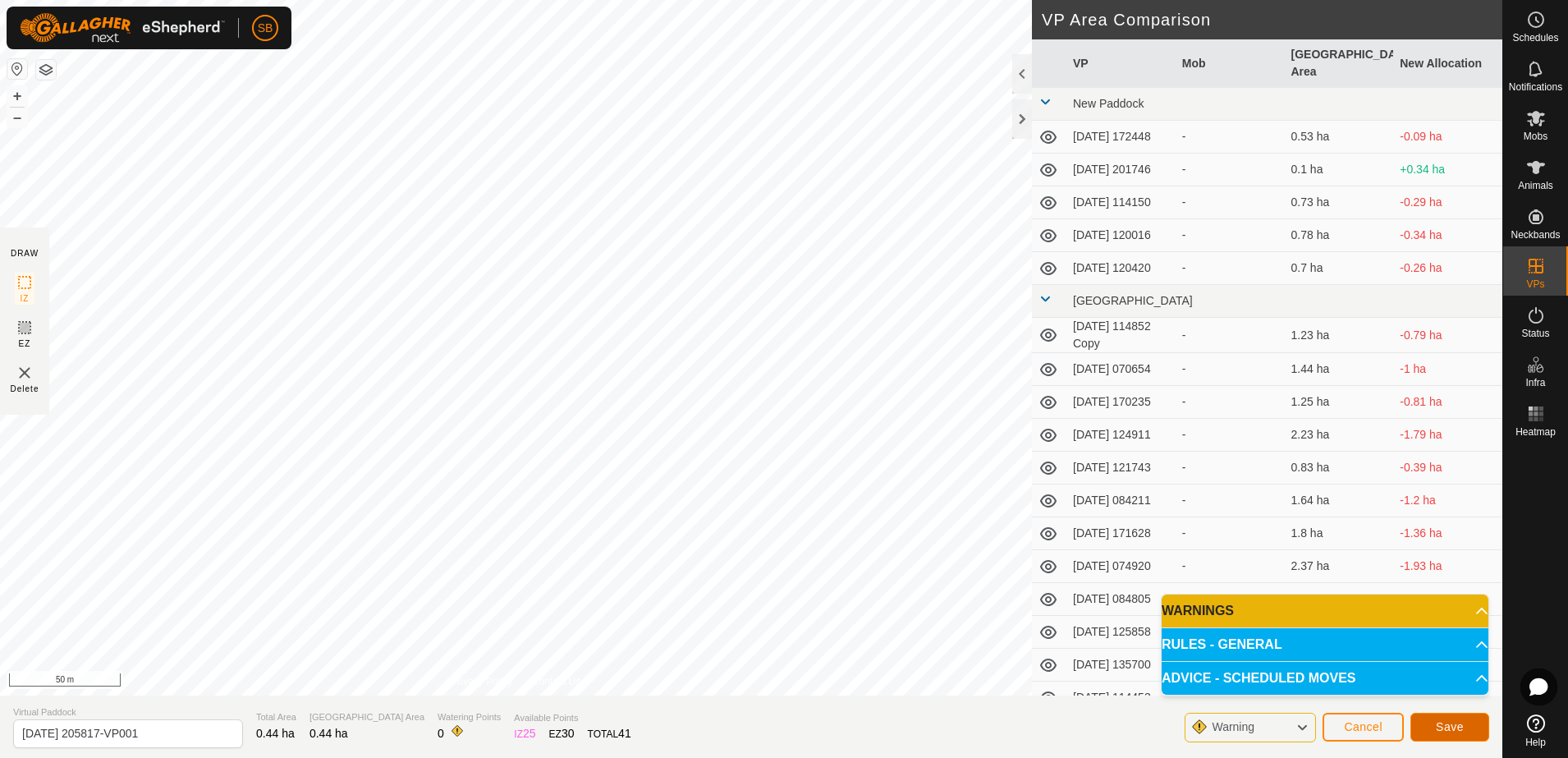
click at [1444, 722] on span "Save" at bounding box center [1450, 726] width 28 height 13
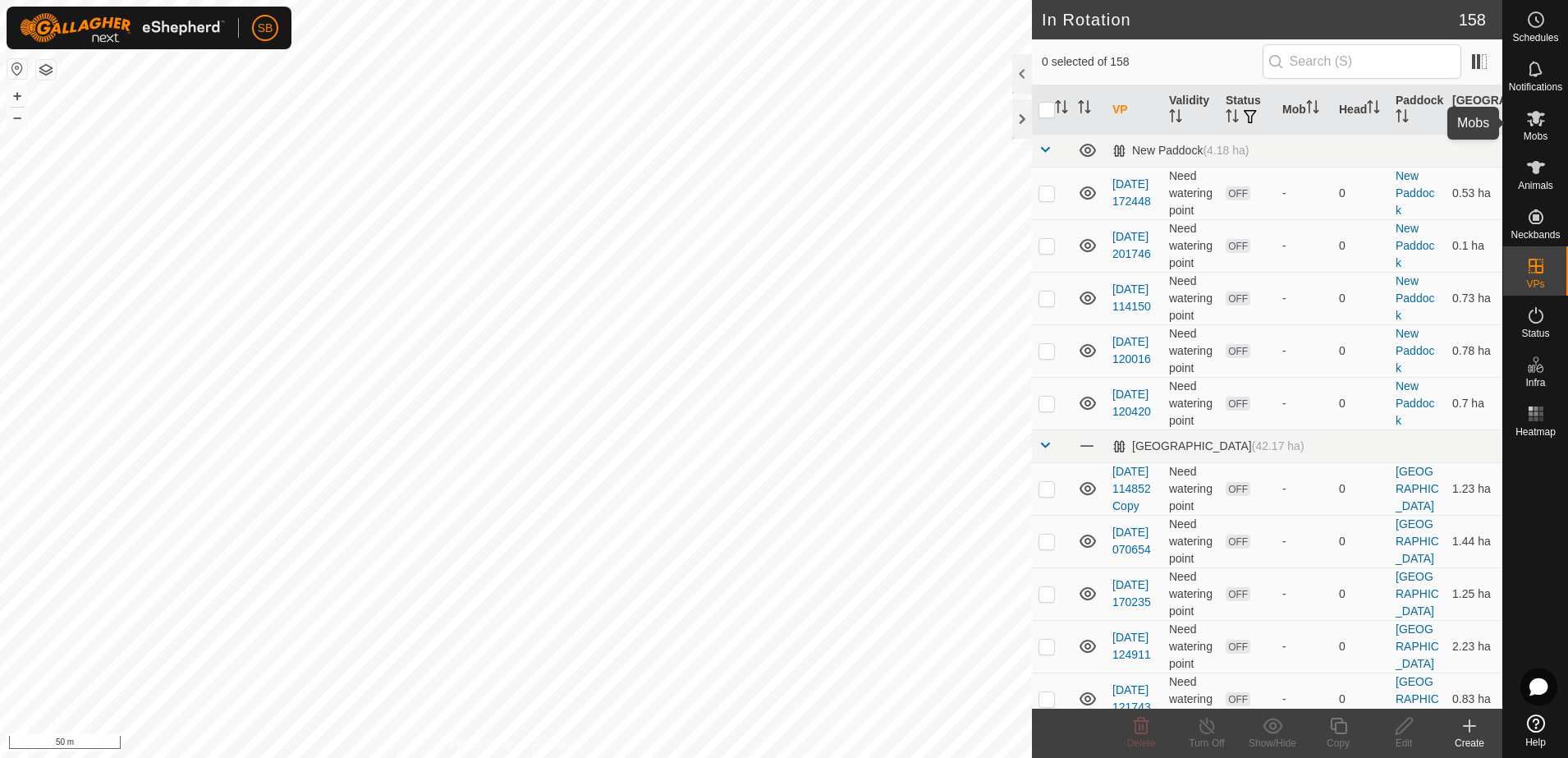
click at [1527, 134] on span "Mobs" at bounding box center [1536, 136] width 24 height 10
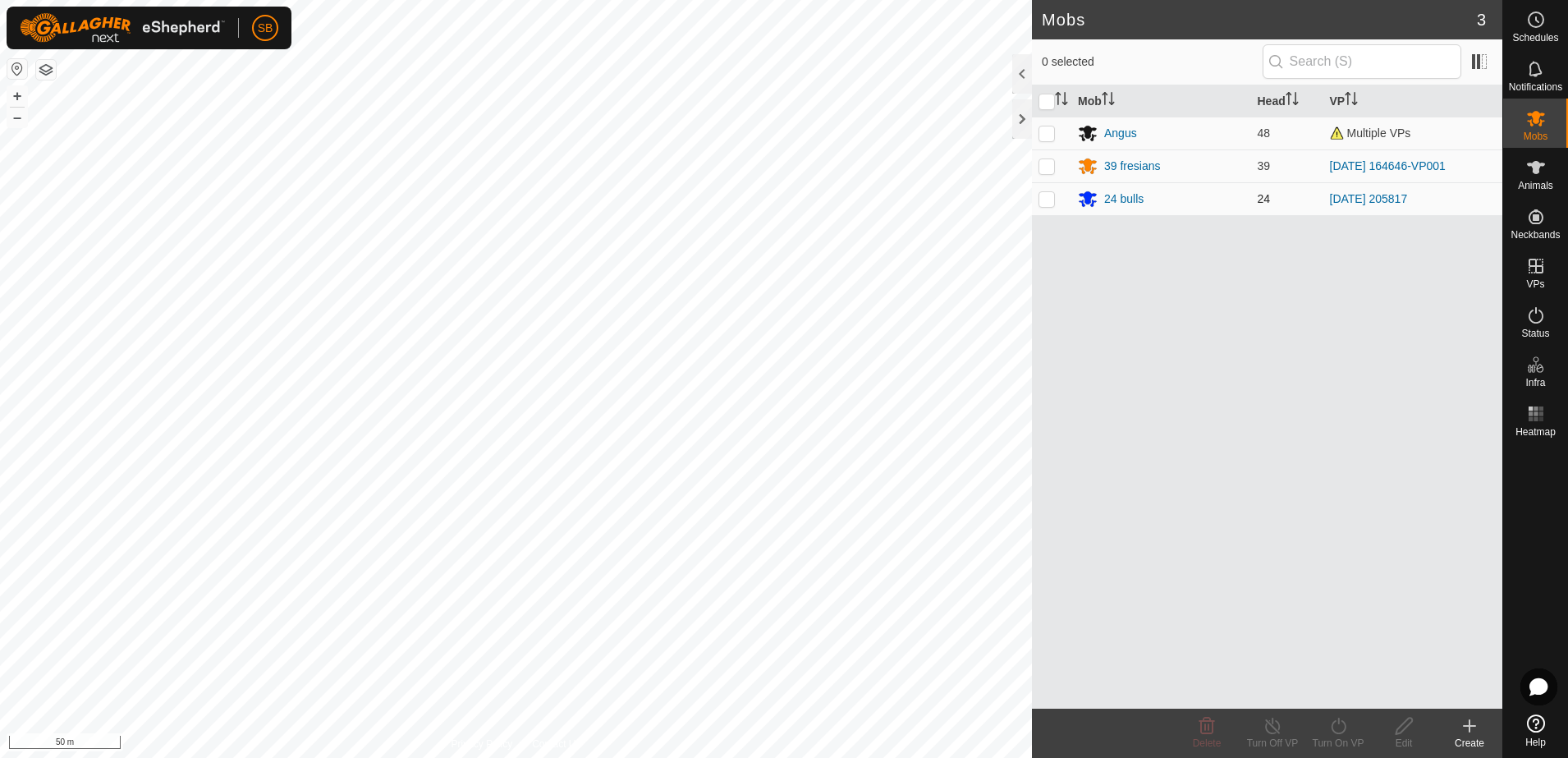
click at [1051, 200] on p-checkbox at bounding box center [1047, 198] width 17 height 13
checkbox input "true"
click at [1343, 731] on icon at bounding box center [1338, 726] width 15 height 17
click at [1333, 688] on link "Now" at bounding box center [1388, 690] width 163 height 32
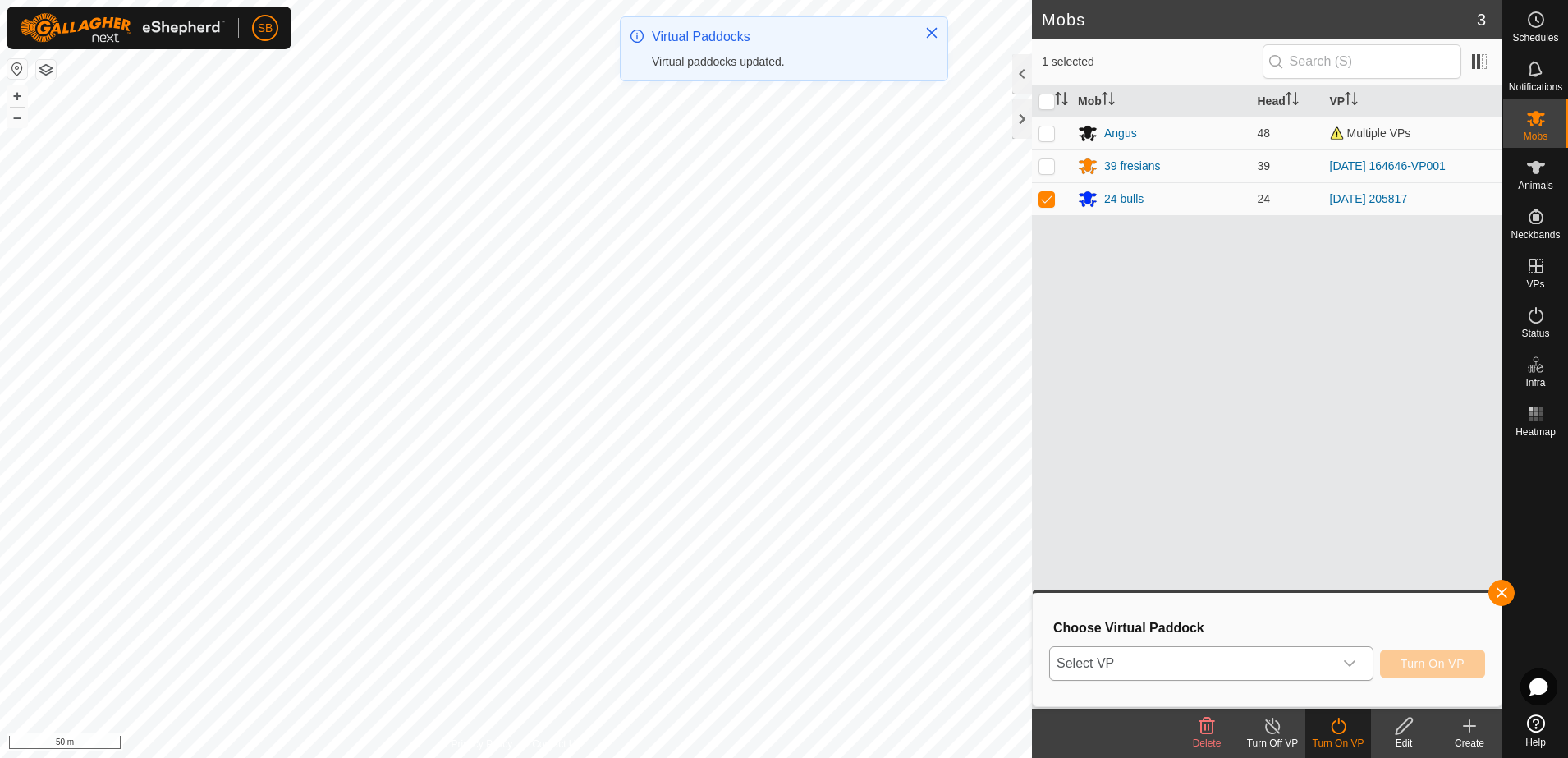
click at [1356, 662] on icon "dropdown trigger" at bounding box center [1349, 663] width 13 height 13
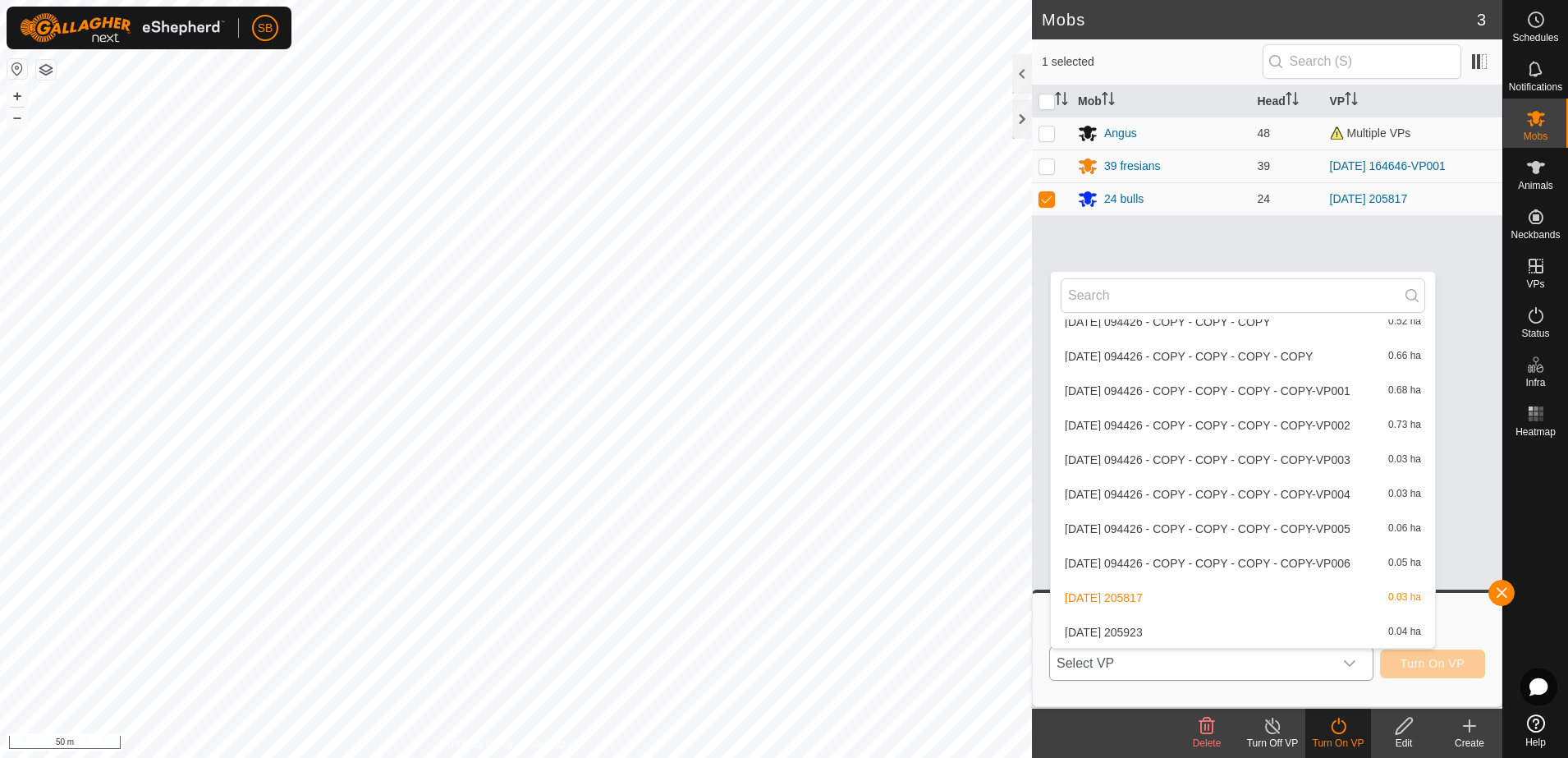
scroll to position [5457, 0]
click at [1209, 649] on span "Select VP" at bounding box center [1191, 663] width 283 height 32
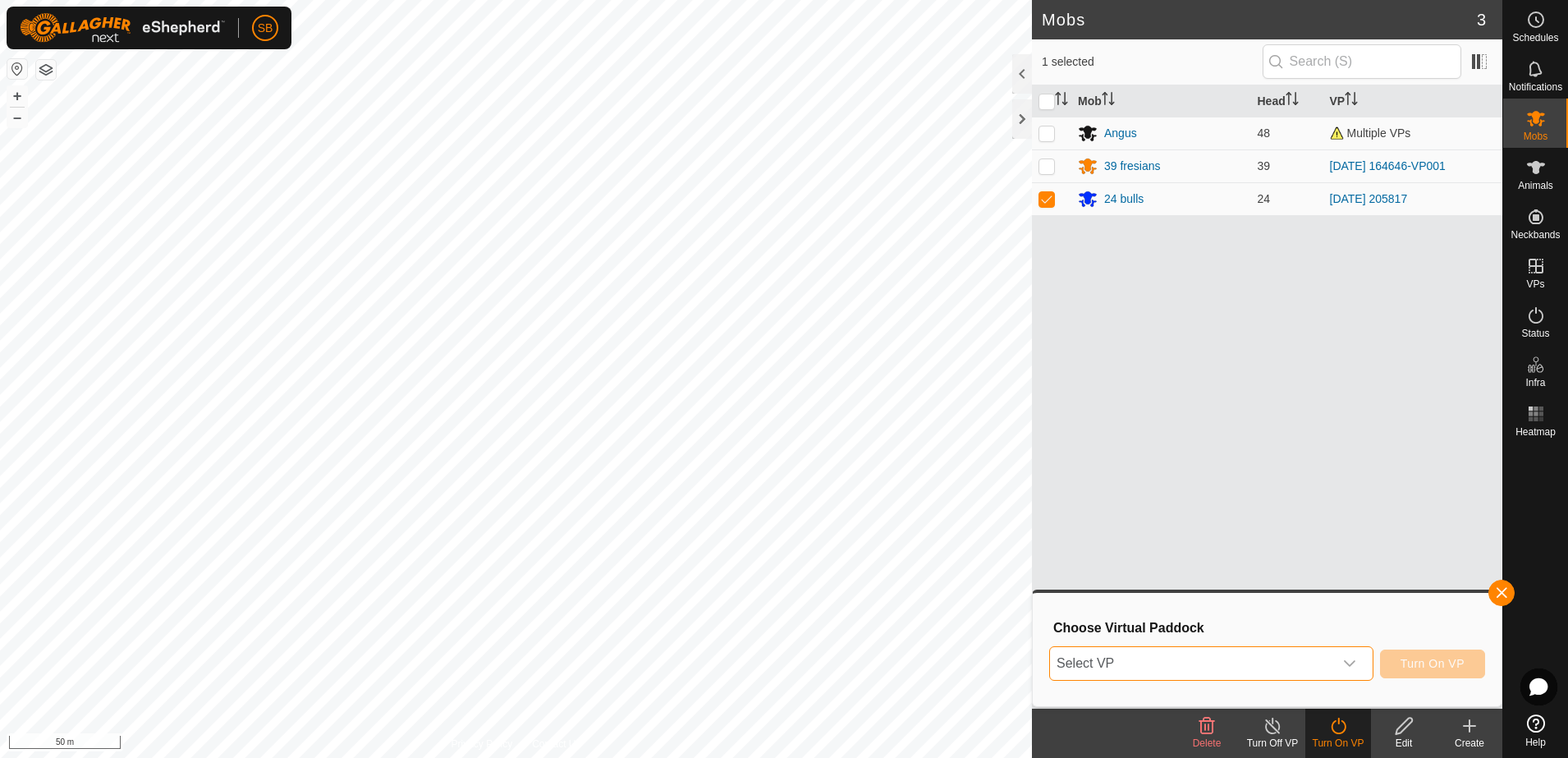
click at [1346, 650] on div "dropdown trigger" at bounding box center [1349, 663] width 32 height 32
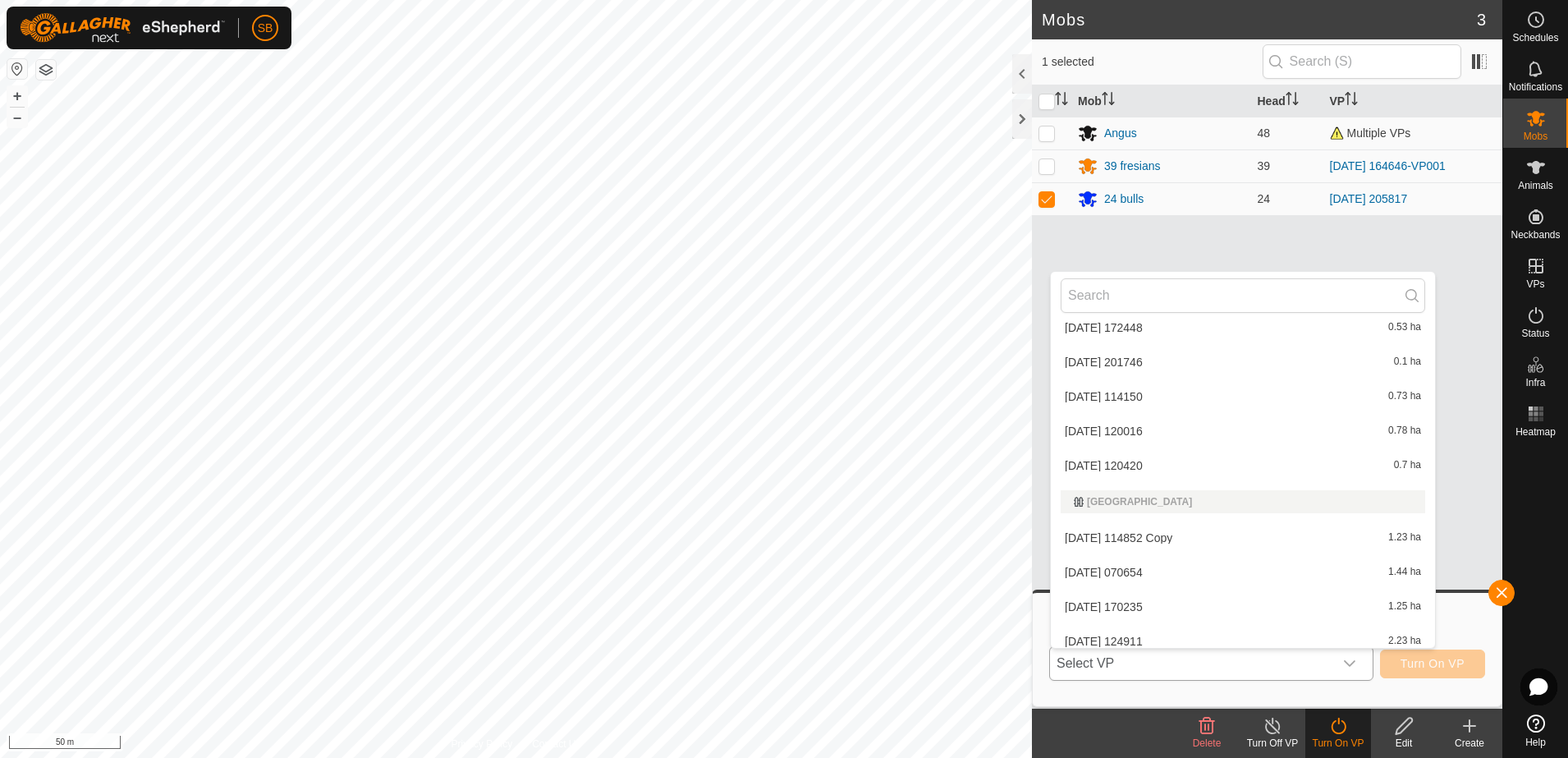
scroll to position [0, 0]
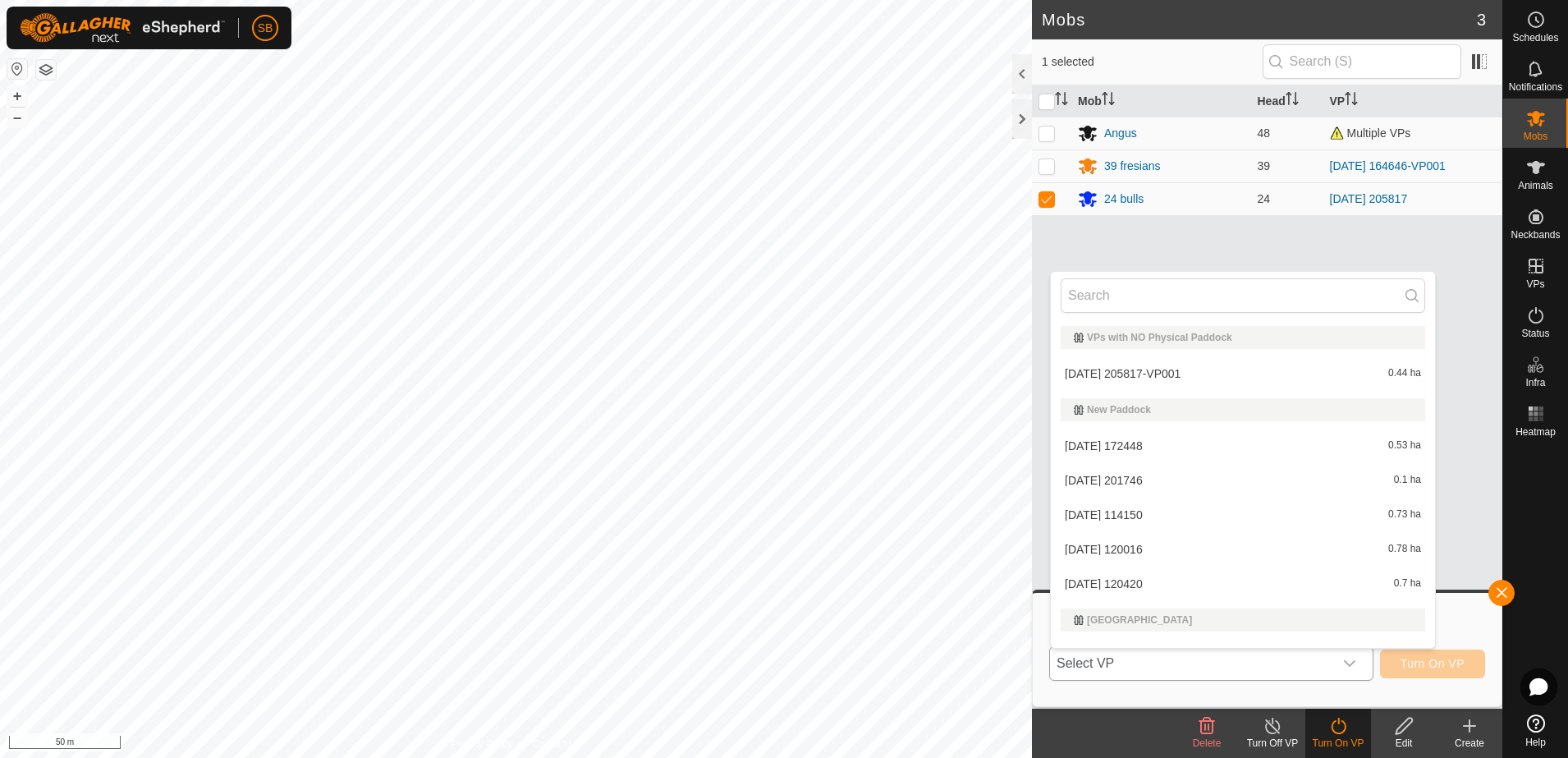
click at [1163, 371] on li "[DATE] 205817-VP001 0.44 ha" at bounding box center [1243, 373] width 385 height 32
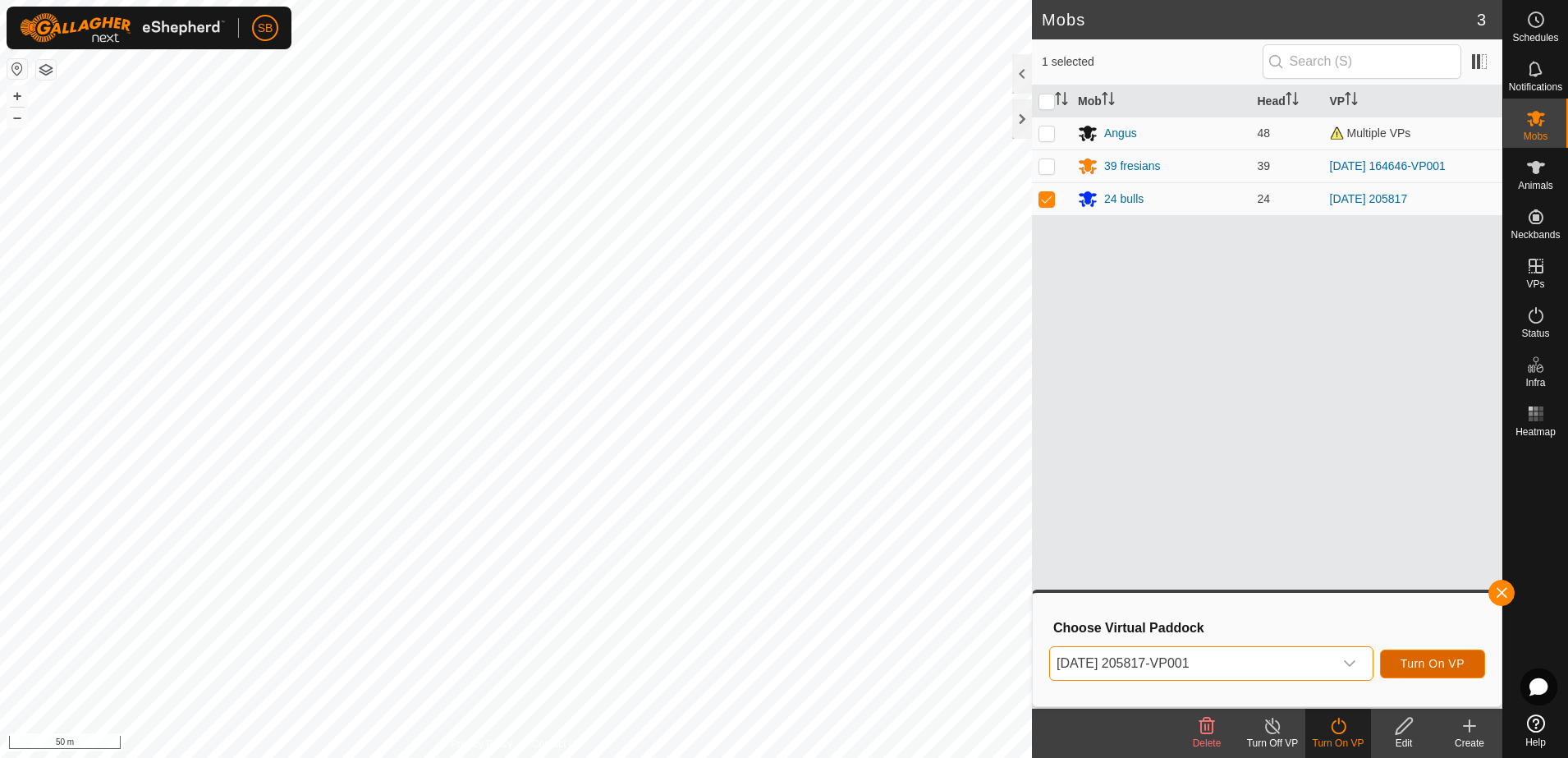
click at [1420, 669] on span "Turn On VP" at bounding box center [1432, 663] width 64 height 13
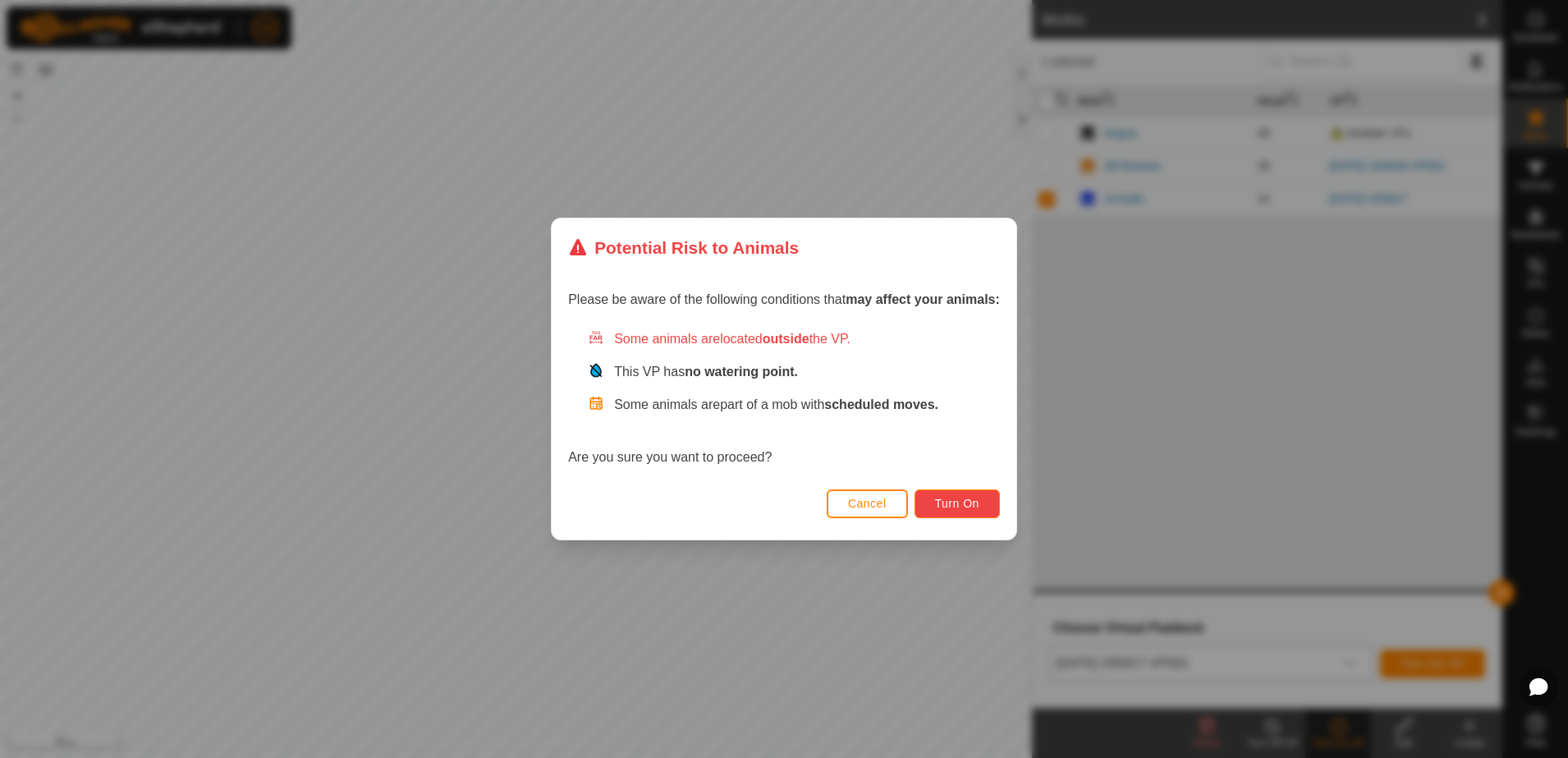
click at [960, 499] on span "Turn On" at bounding box center [957, 503] width 45 height 13
